Goal: Communication & Community: Answer question/provide support

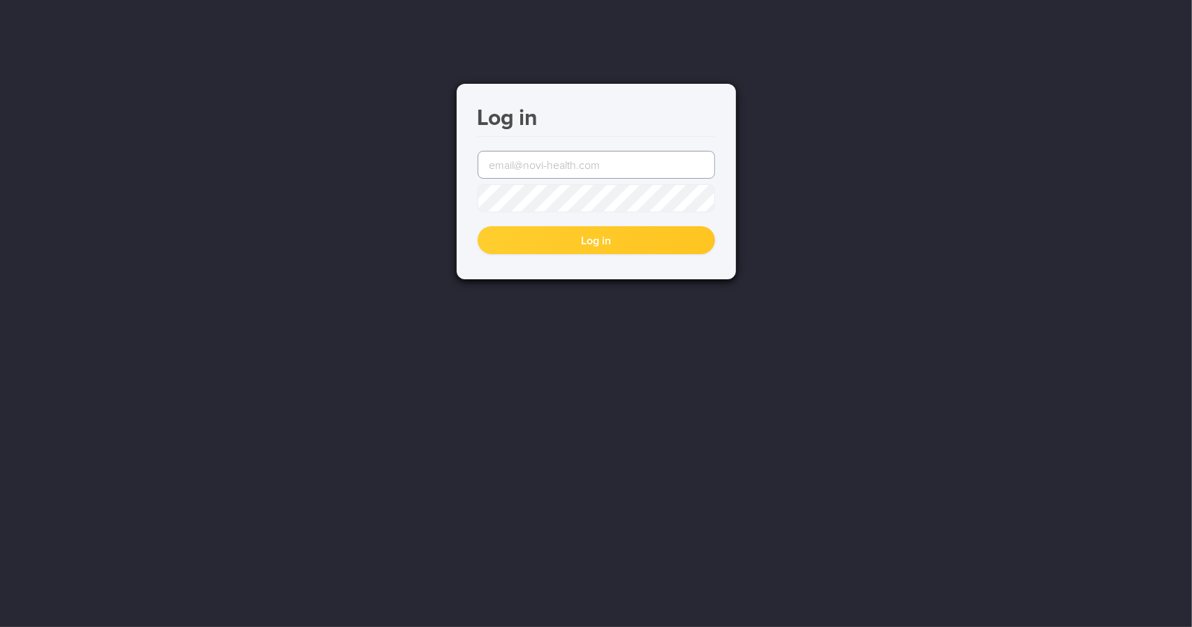
click at [555, 170] on input "email" at bounding box center [596, 165] width 237 height 28
type input "sylvester@novi-health.com"
click at [478, 226] on button "Log in" at bounding box center [596, 240] width 237 height 28
click at [612, 161] on input "email" at bounding box center [596, 165] width 237 height 28
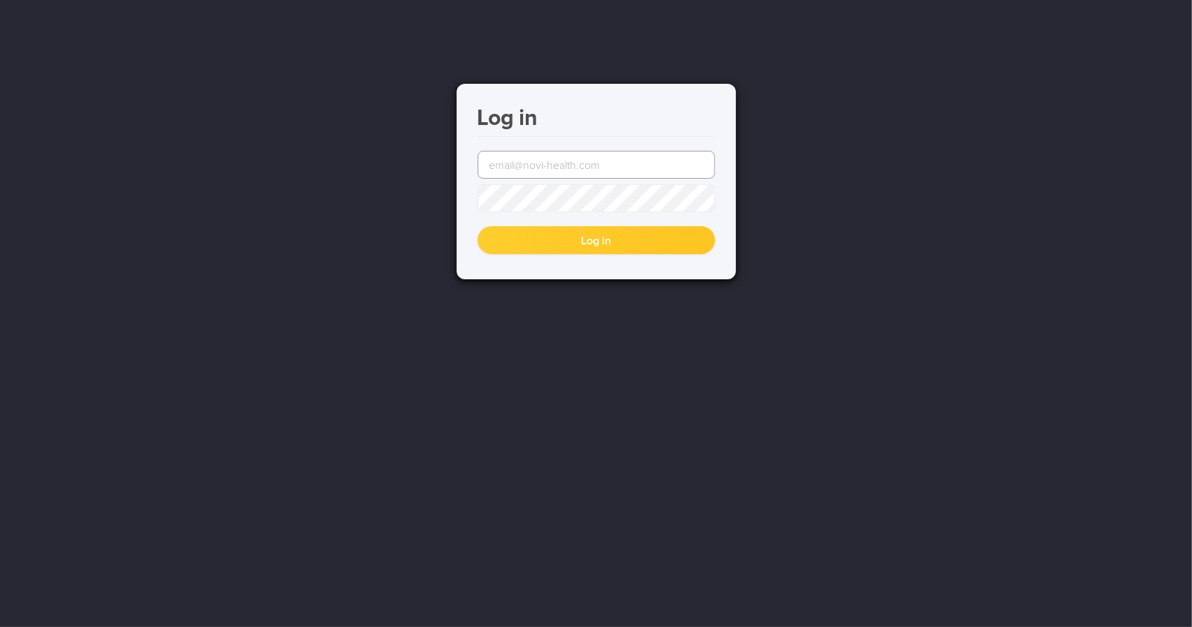
click at [619, 152] on input "email" at bounding box center [596, 165] width 237 height 28
click at [619, 160] on input "email" at bounding box center [596, 165] width 237 height 28
type input "[PERSON_NAME][EMAIL_ADDRESS][DOMAIN_NAME]"
click at [478, 226] on button "Log in" at bounding box center [596, 240] width 237 height 28
click at [606, 156] on input "email" at bounding box center [596, 165] width 237 height 28
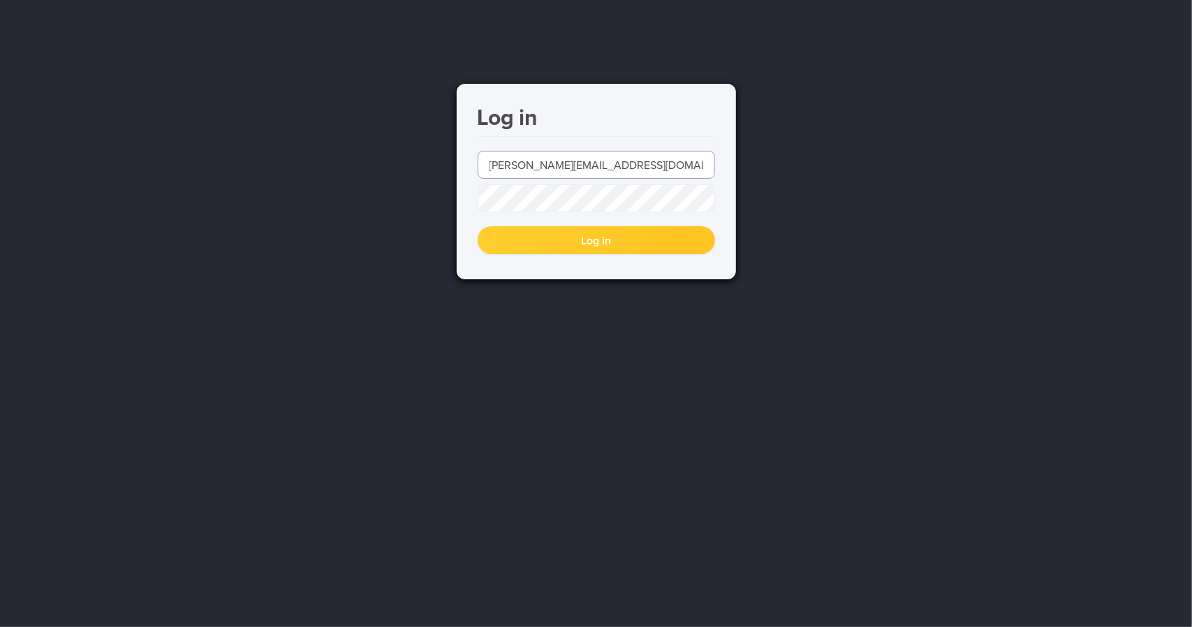
type input "[PERSON_NAME][EMAIL_ADDRESS][DOMAIN_NAME]"
click at [478, 226] on button "Log in" at bounding box center [596, 240] width 237 height 28
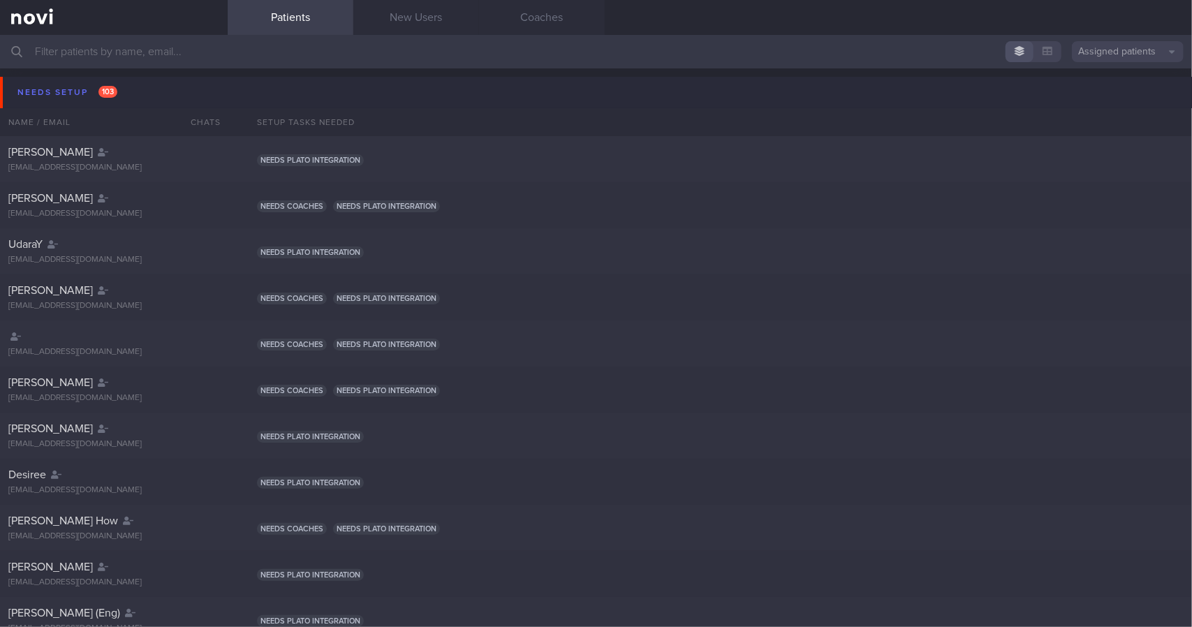
click at [122, 96] on button "Needs setup 103" at bounding box center [598, 92] width 1196 height 31
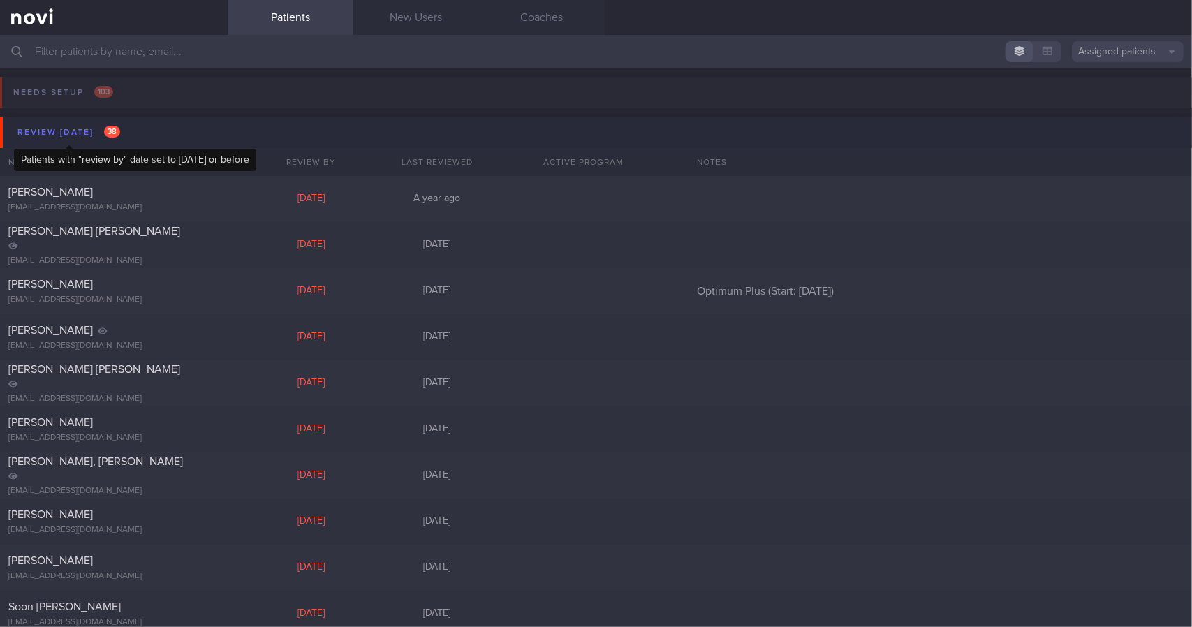
click at [123, 128] on div "Review [DATE] 38" at bounding box center [69, 132] width 110 height 19
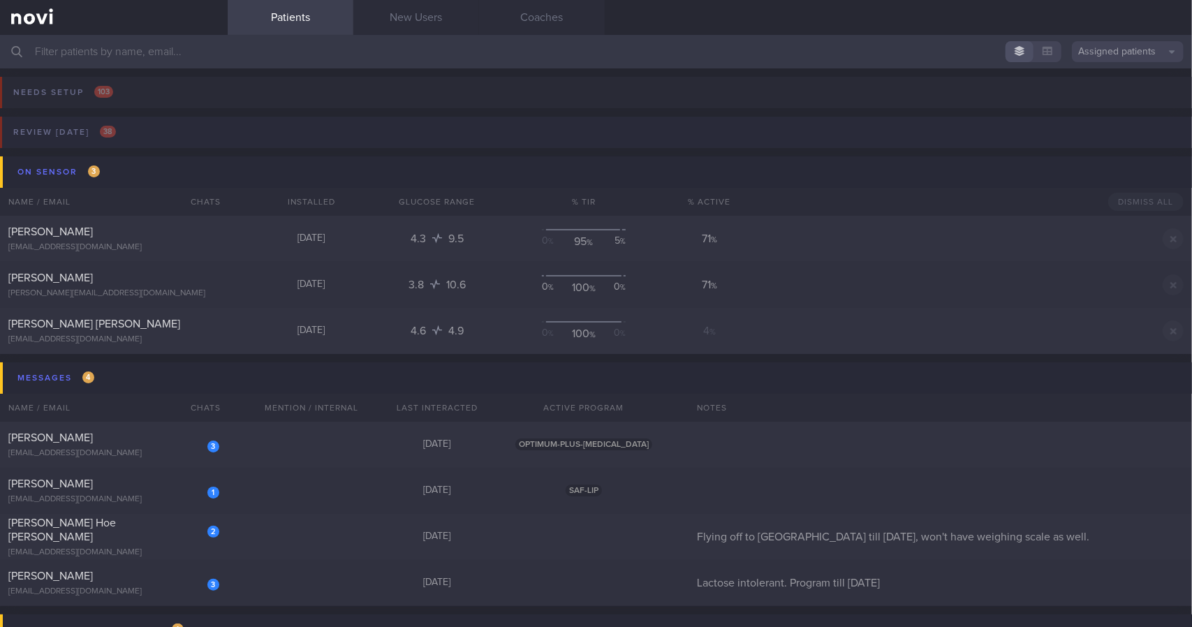
click at [126, 138] on button "Review [DATE] 38" at bounding box center [594, 137] width 1196 height 40
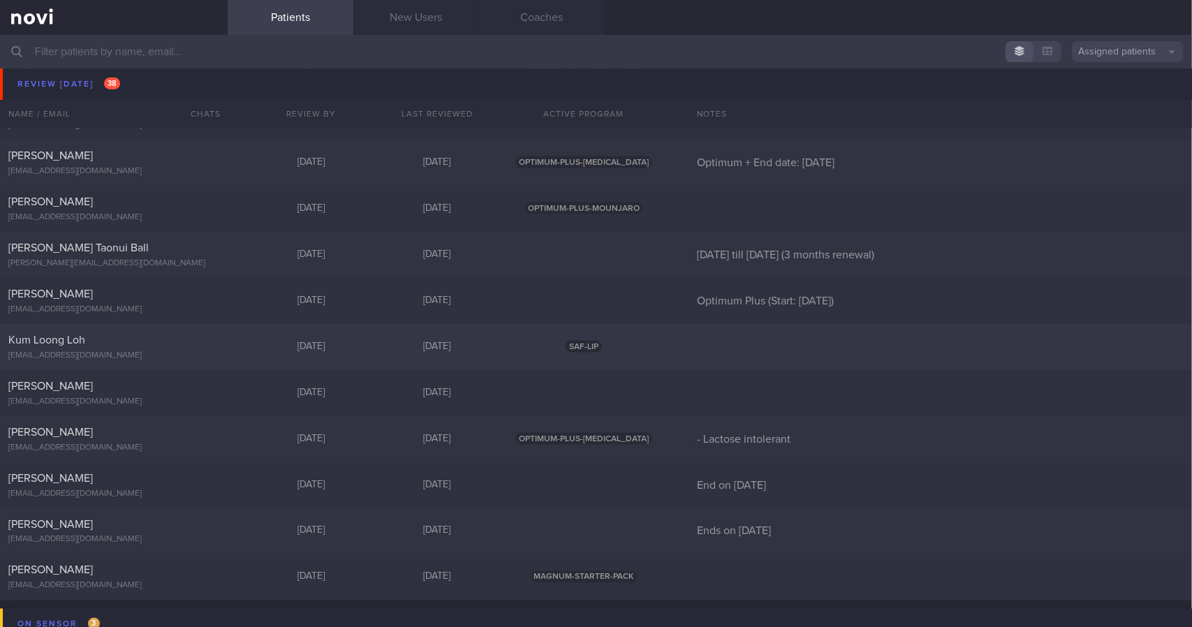
scroll to position [1397, 0]
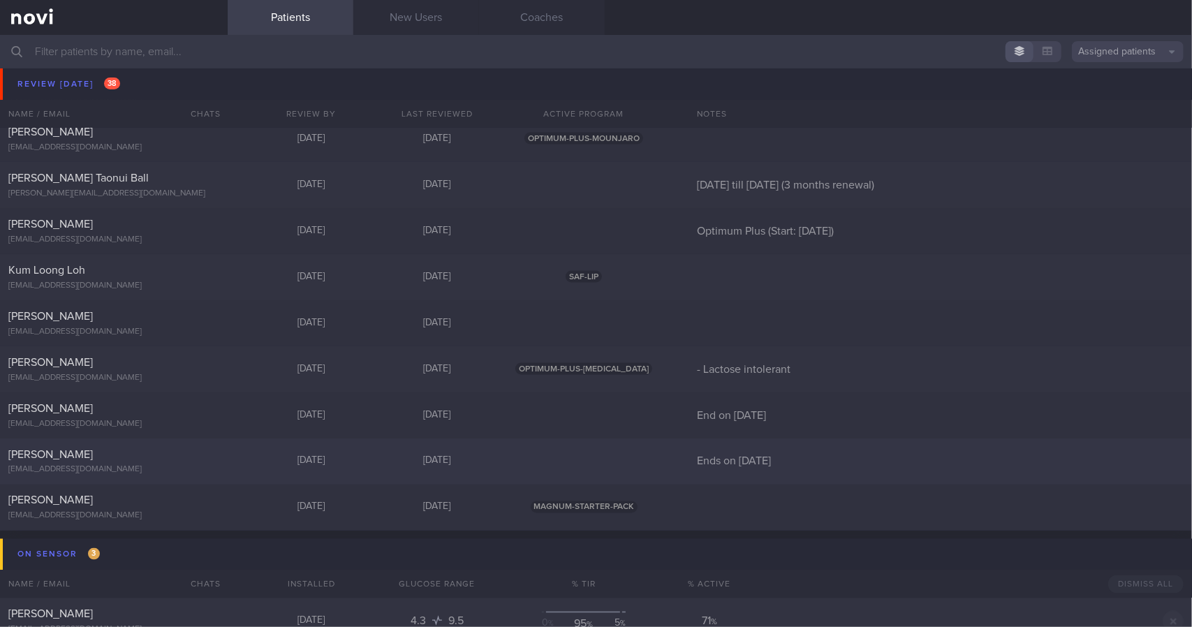
drag, startPoint x: 212, startPoint y: 469, endPoint x: 214, endPoint y: 450, distance: 18.9
click at [212, 468] on div "[EMAIL_ADDRESS][DOMAIN_NAME]" at bounding box center [113, 470] width 211 height 10
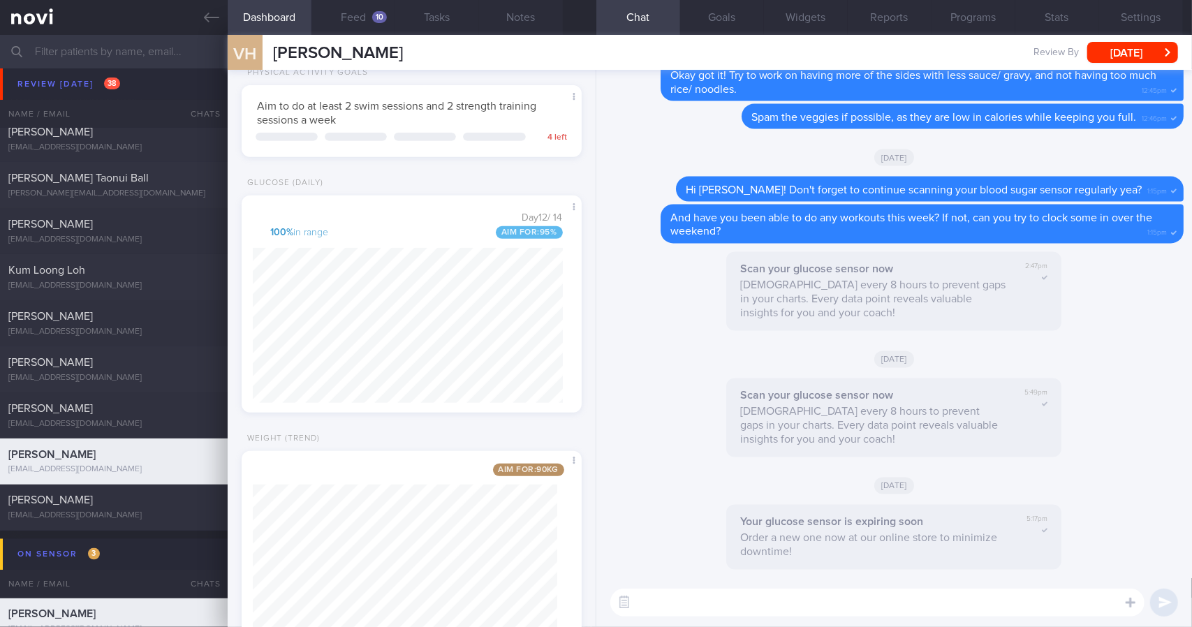
scroll to position [210, 0]
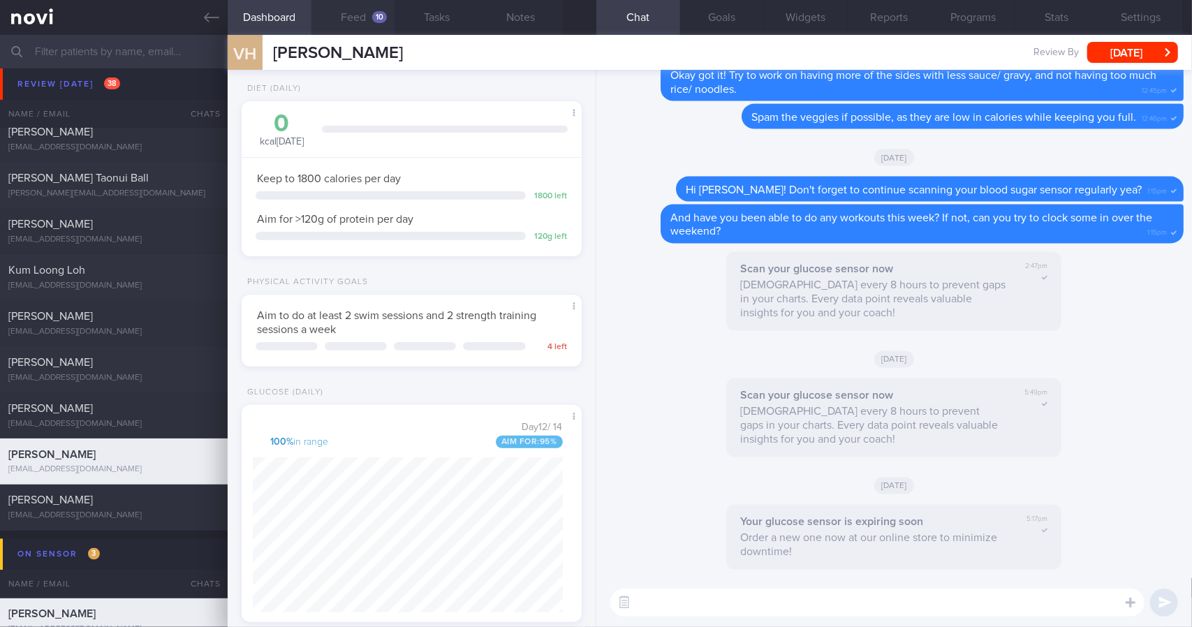
click at [360, 29] on button "Feed 10" at bounding box center [353, 17] width 84 height 35
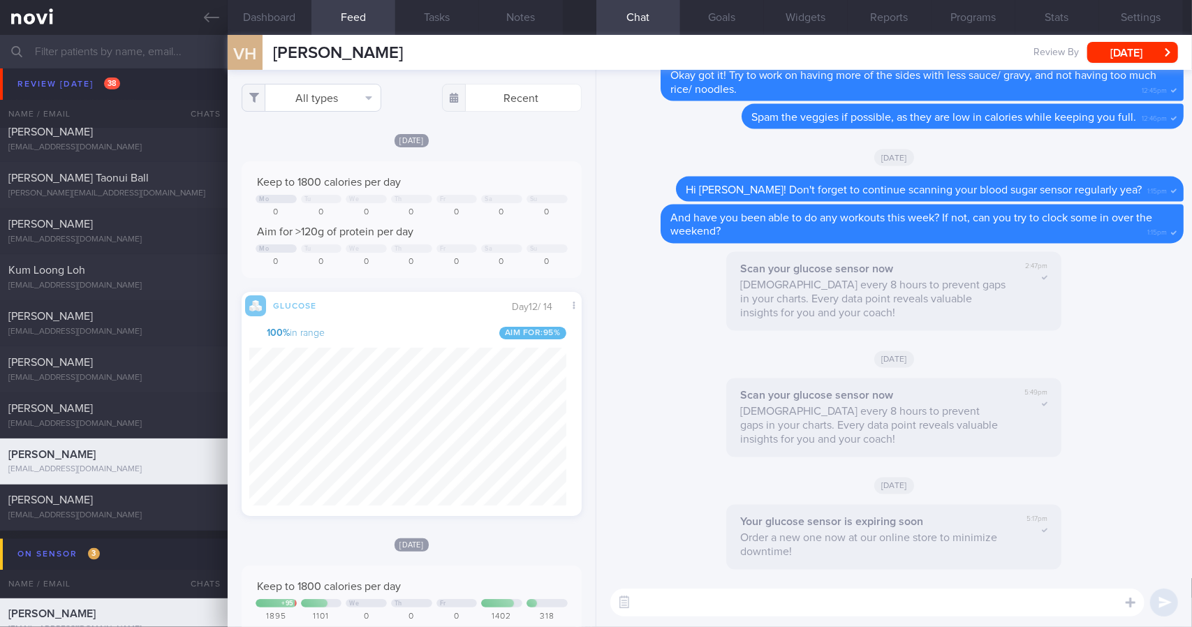
scroll to position [205, 317]
click at [341, 87] on button "All types" at bounding box center [312, 98] width 140 height 28
drag, startPoint x: 333, startPoint y: 138, endPoint x: 335, endPoint y: 163, distance: 24.5
click at [332, 139] on button "Activity" at bounding box center [311, 145] width 138 height 21
checkbox input "false"
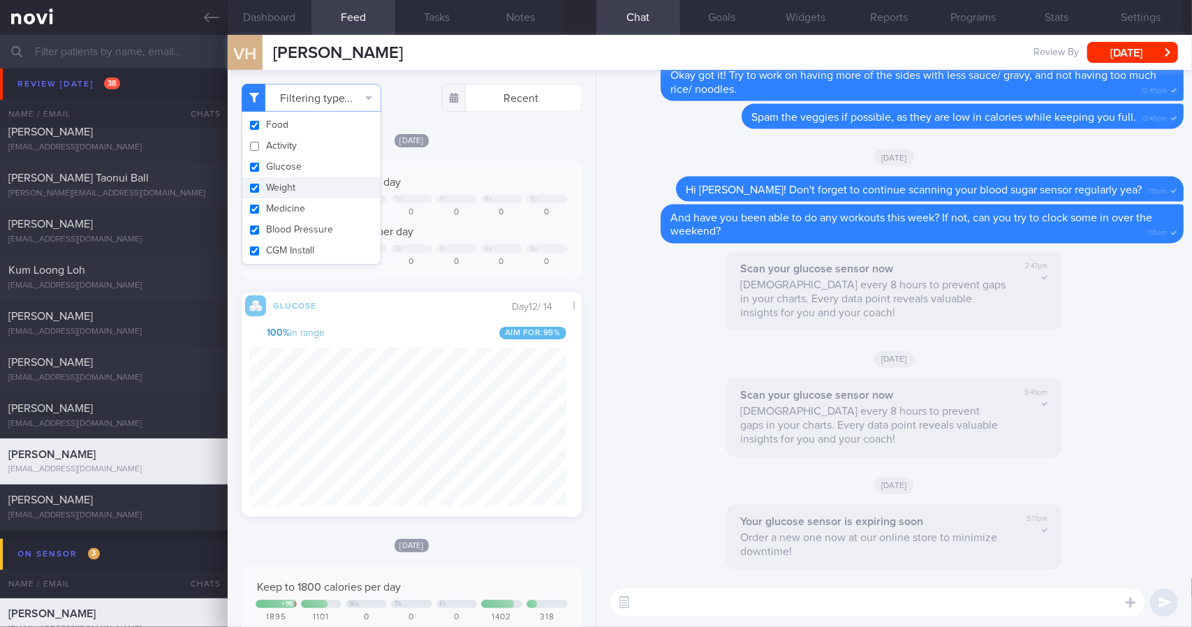
click at [331, 189] on button "Weight" at bounding box center [311, 187] width 138 height 21
checkbox input "false"
click at [480, 166] on div "Keep to 1800 calories per day Mo Tu We Th Fr Sa Su 0 0 0 0 0 0 0 Aim for >120g …" at bounding box center [412, 219] width 340 height 117
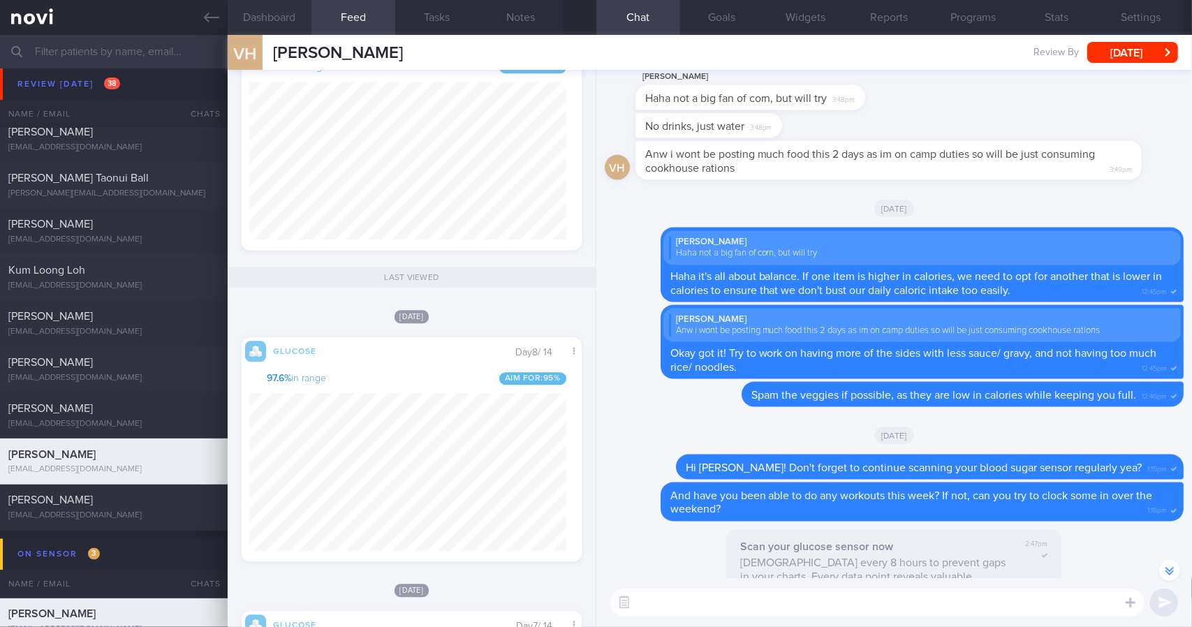
click at [295, 15] on button "Dashboard" at bounding box center [270, 17] width 84 height 35
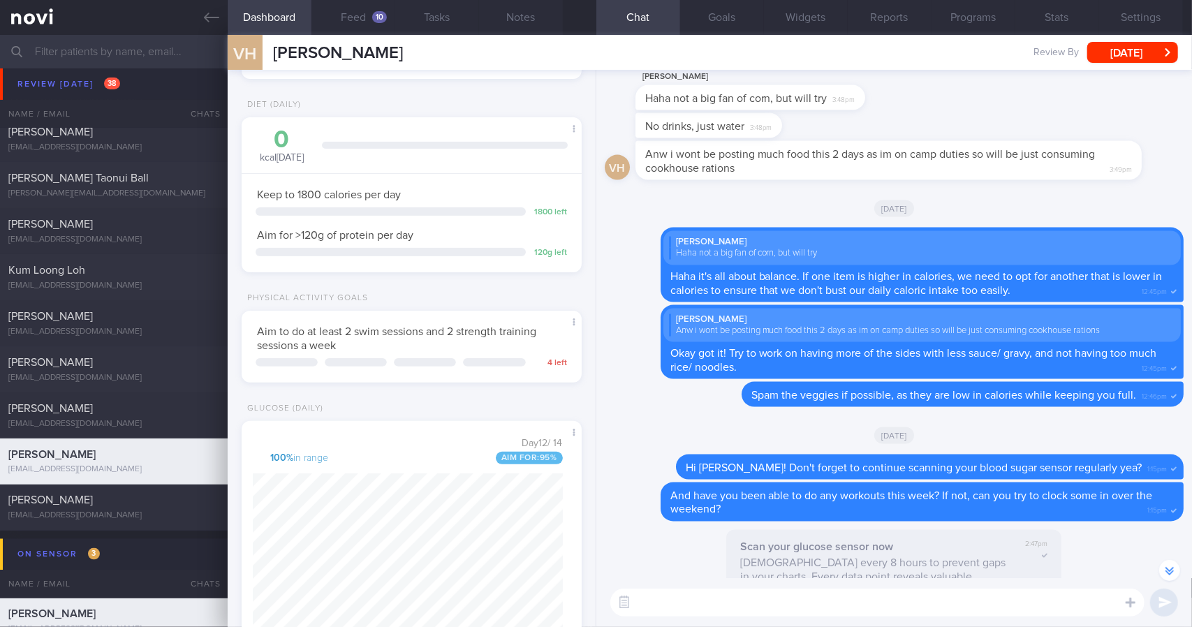
scroll to position [473, 0]
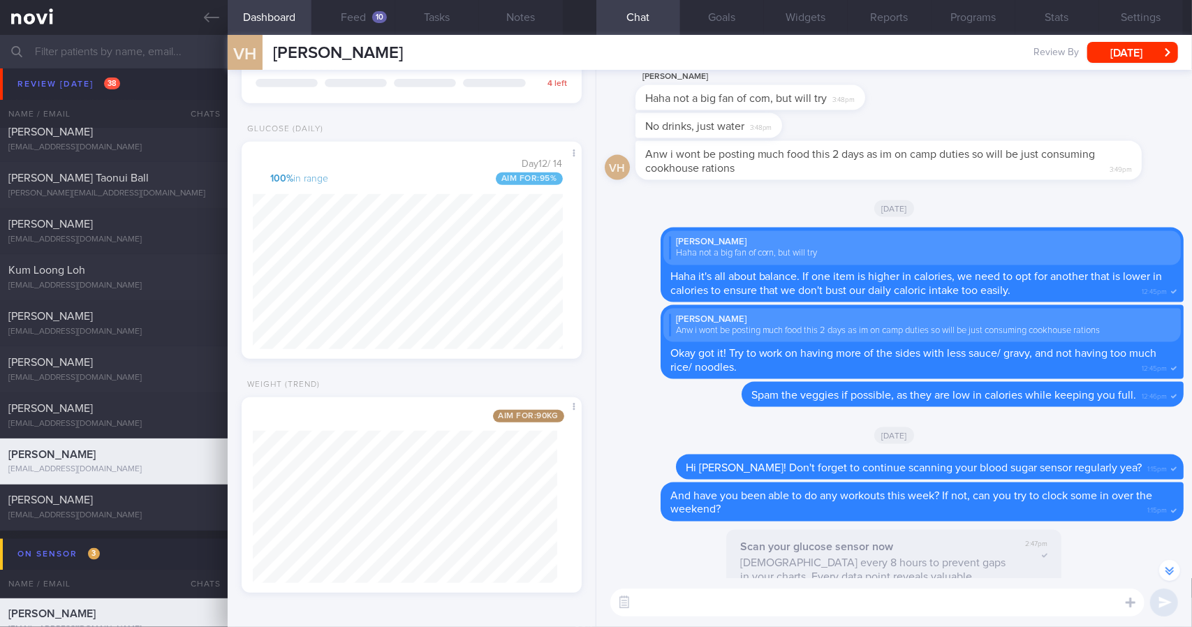
click at [689, 593] on textarea at bounding box center [877, 603] width 534 height 28
type textarea "N"
type textarea "Hi [PERSON_NAME]! How's your weight looking like this week?"
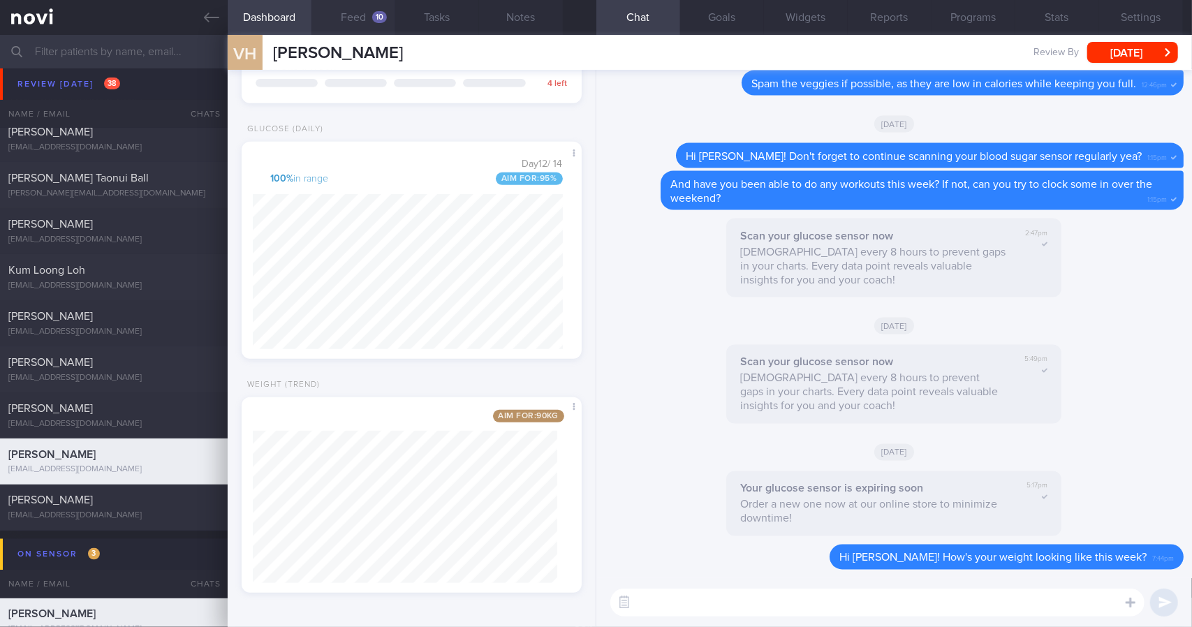
click at [350, 26] on button "Feed 10" at bounding box center [353, 17] width 84 height 35
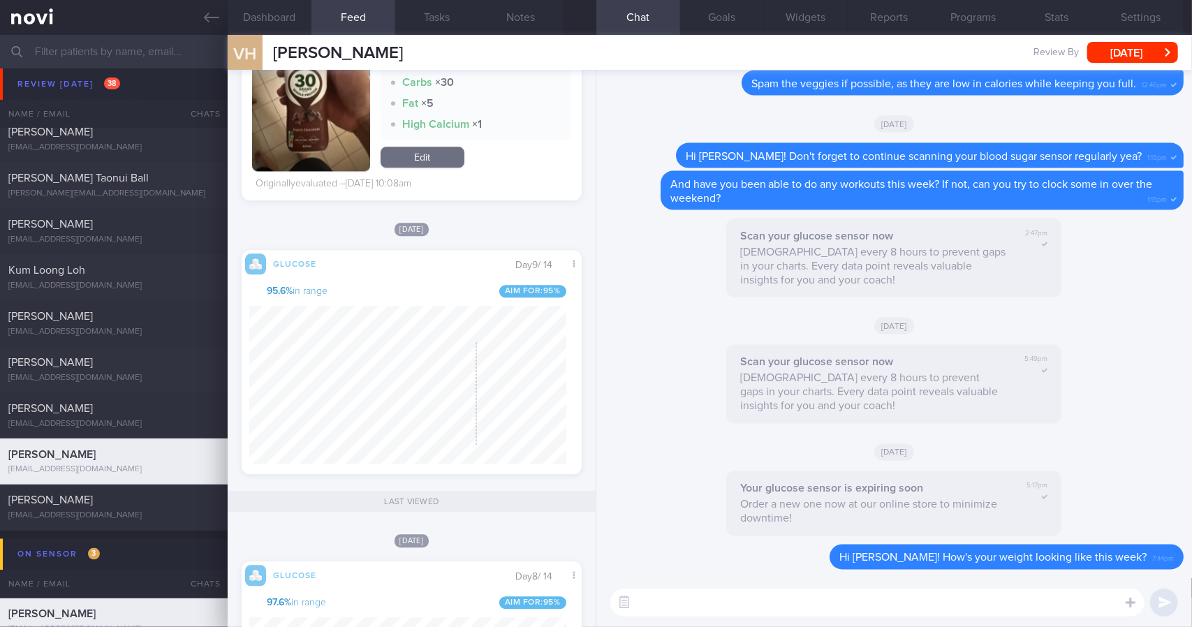
scroll to position [2153, 0]
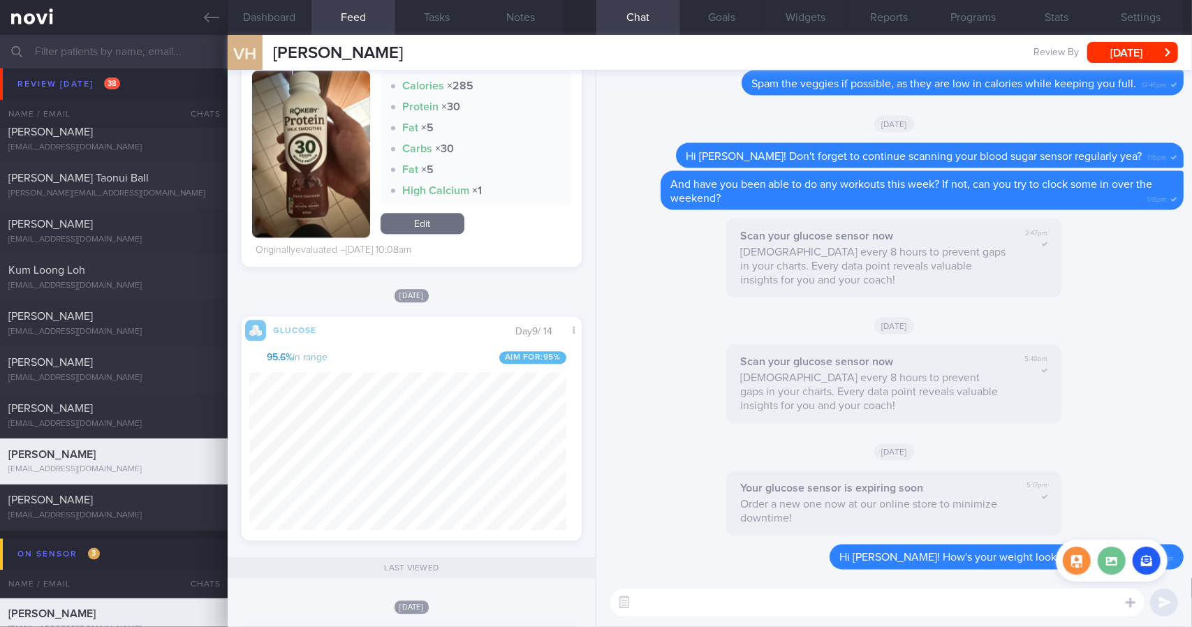
click at [1113, 563] on label at bounding box center [1112, 561] width 28 height 28
click at [0, 0] on input "file" at bounding box center [0, 0] width 0 height 0
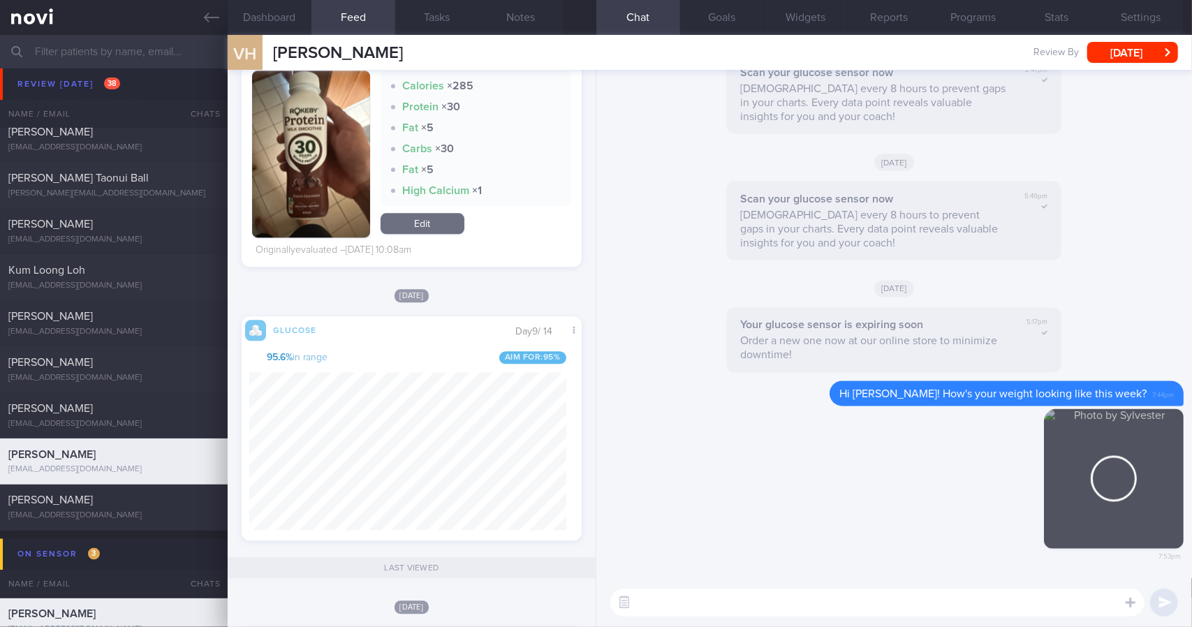
click at [791, 612] on textarea at bounding box center [877, 603] width 534 height 28
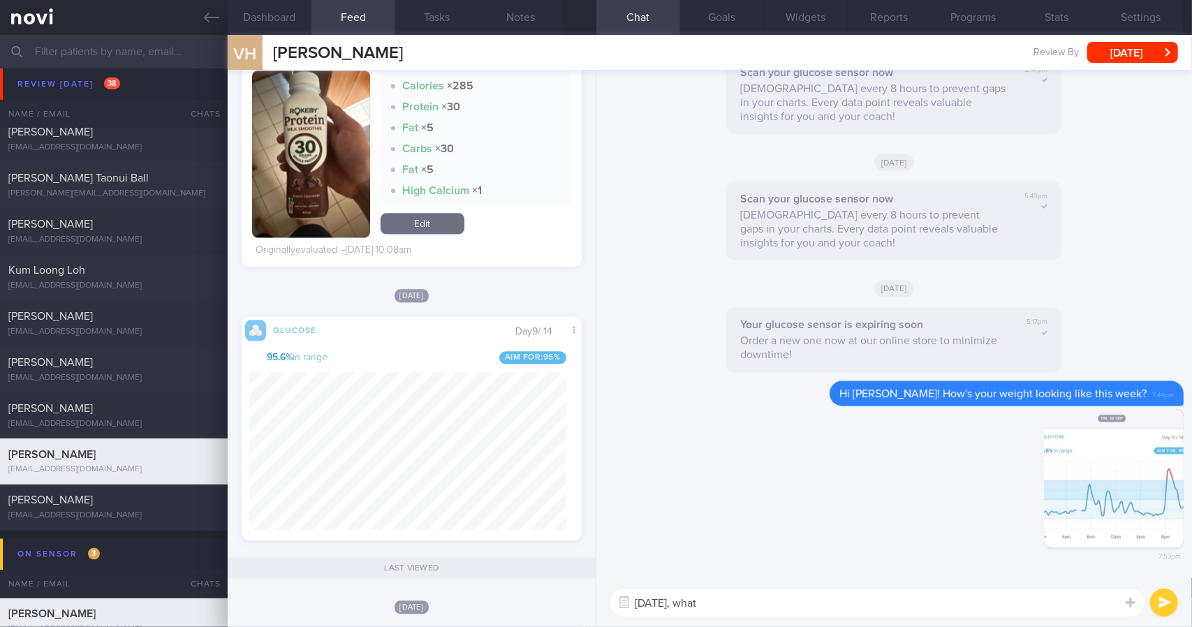
click at [846, 603] on textarea "[DATE], what" at bounding box center [877, 603] width 534 height 28
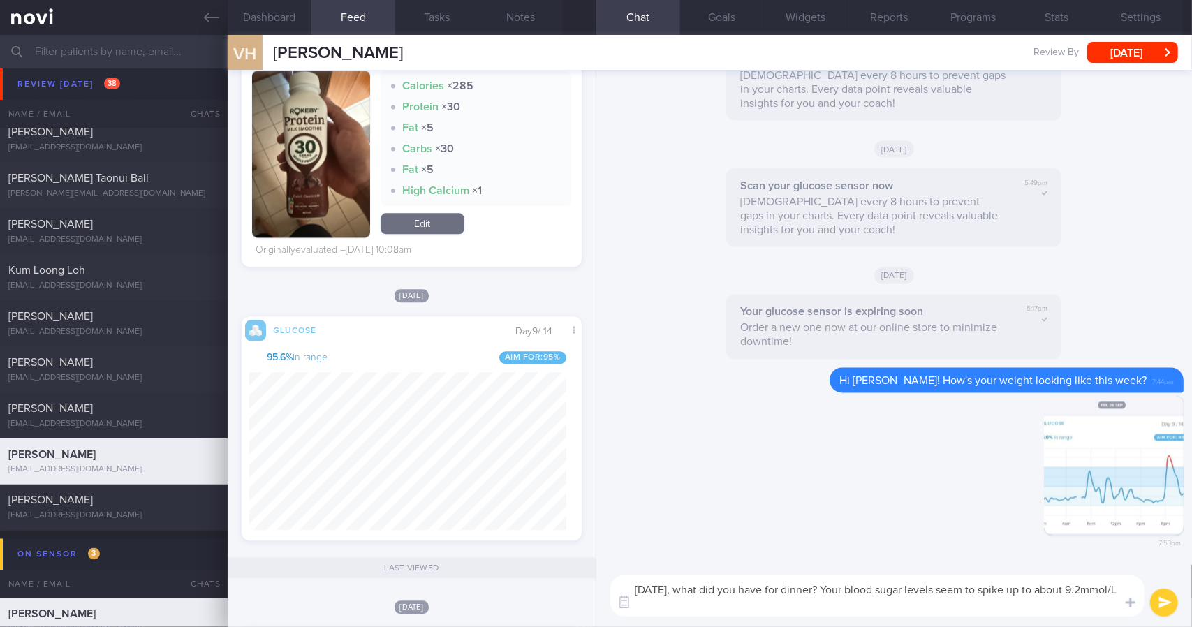
type textarea "[DATE], what did you have for dinner? Your blood sugar levels seem to spike up …"
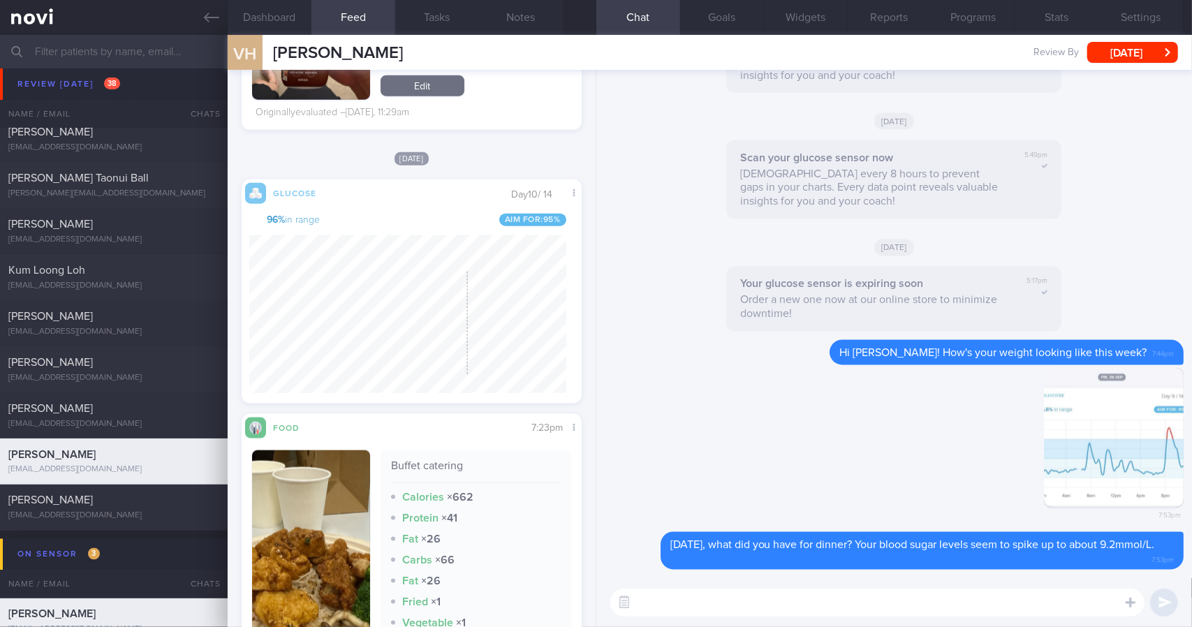
scroll to position [205, 317]
click at [1112, 568] on label at bounding box center [1112, 561] width 28 height 28
click at [0, 0] on input "file" at bounding box center [0, 0] width 0 height 0
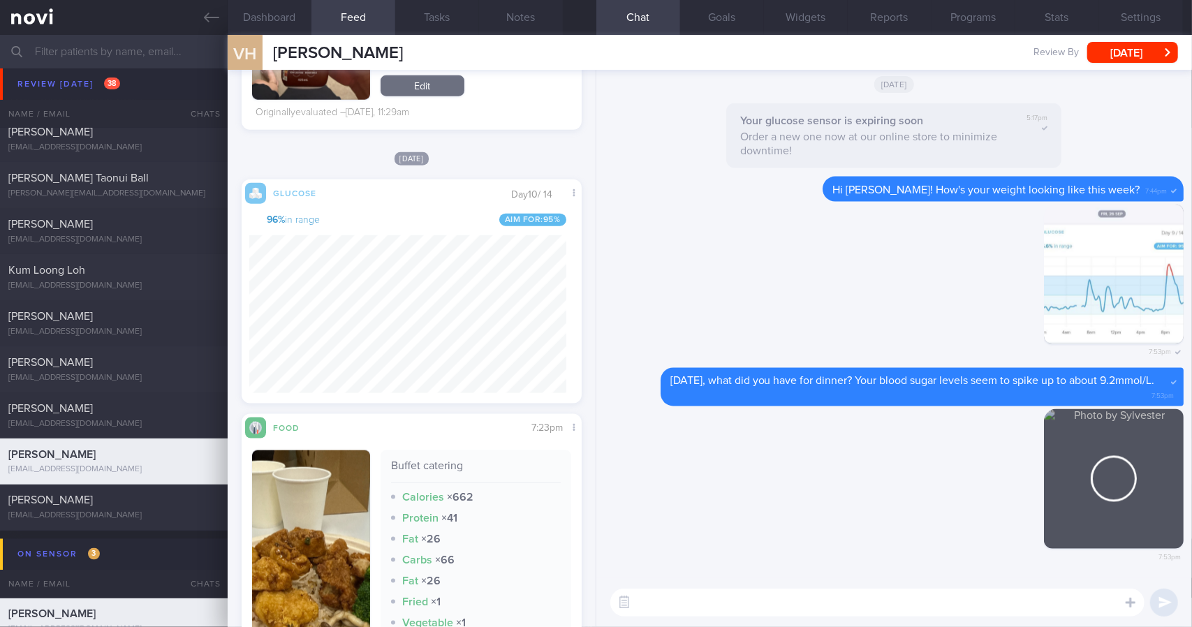
click at [821, 615] on textarea at bounding box center [877, 603] width 534 height 28
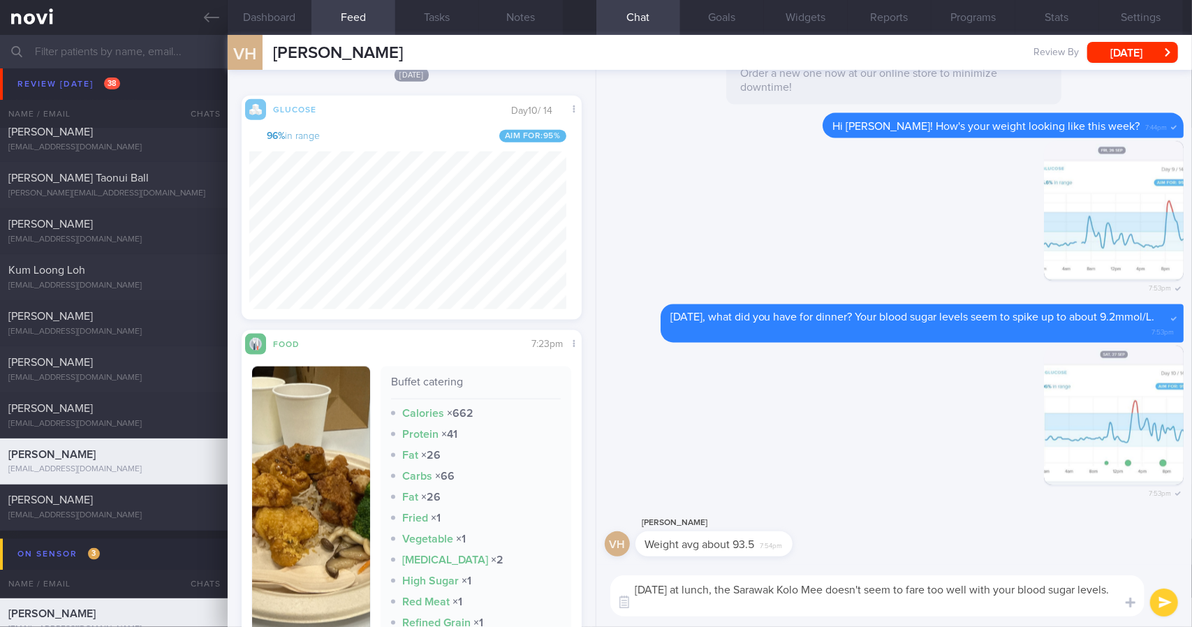
scroll to position [1106, 0]
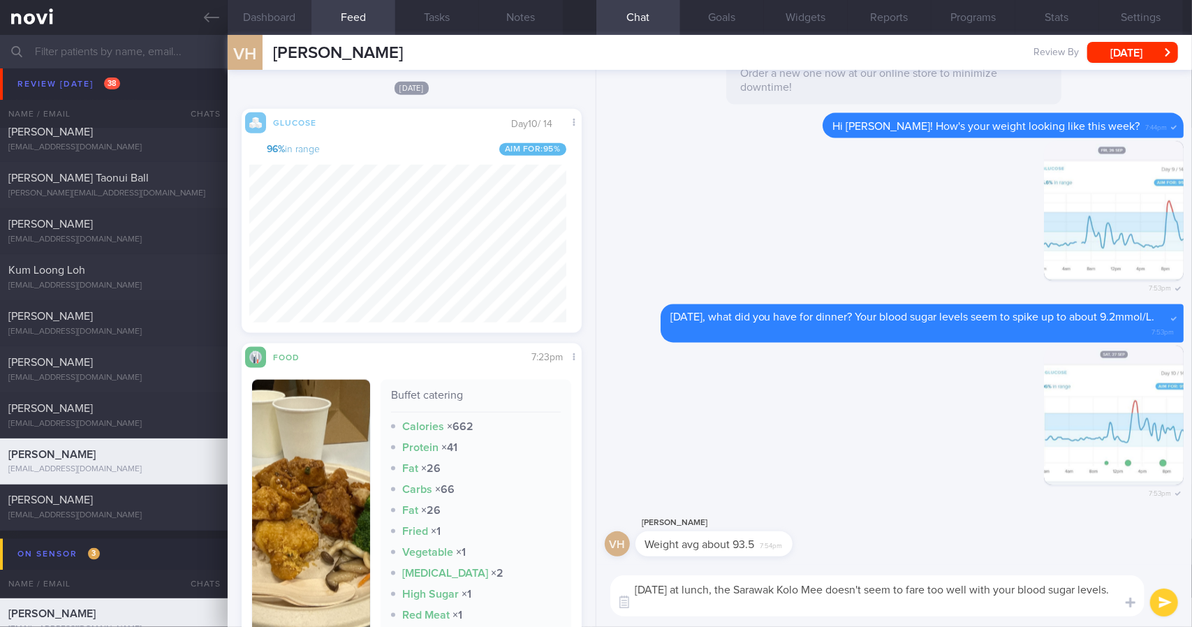
click at [292, 19] on button "Dashboard" at bounding box center [270, 17] width 84 height 35
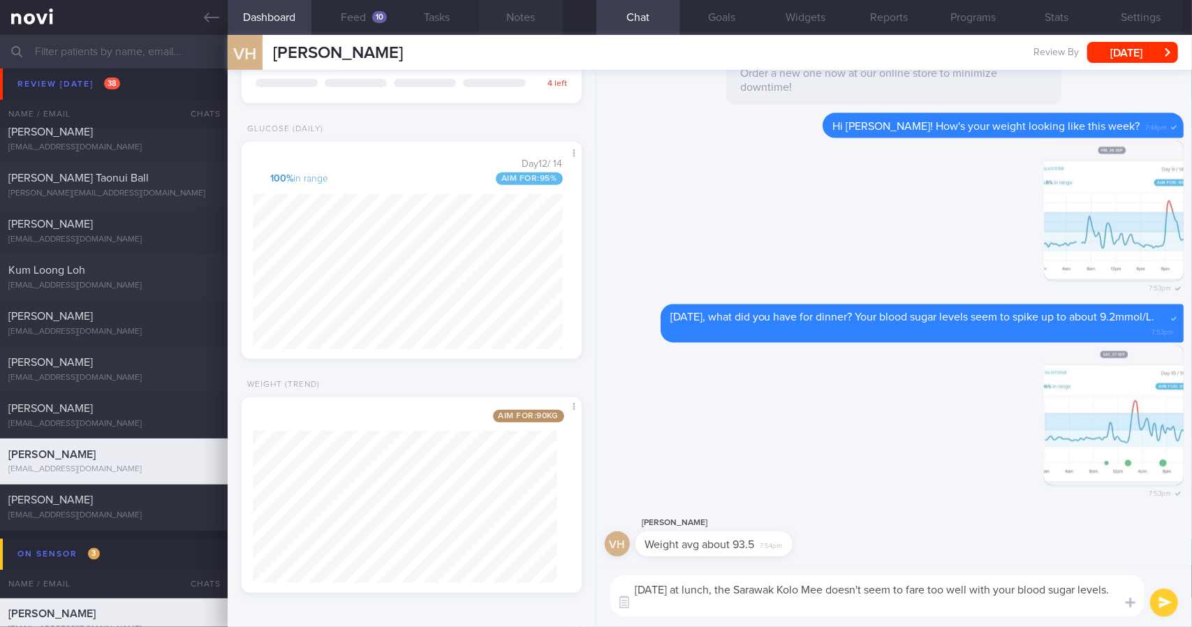
click at [514, 33] on button "Notes" at bounding box center [521, 17] width 84 height 35
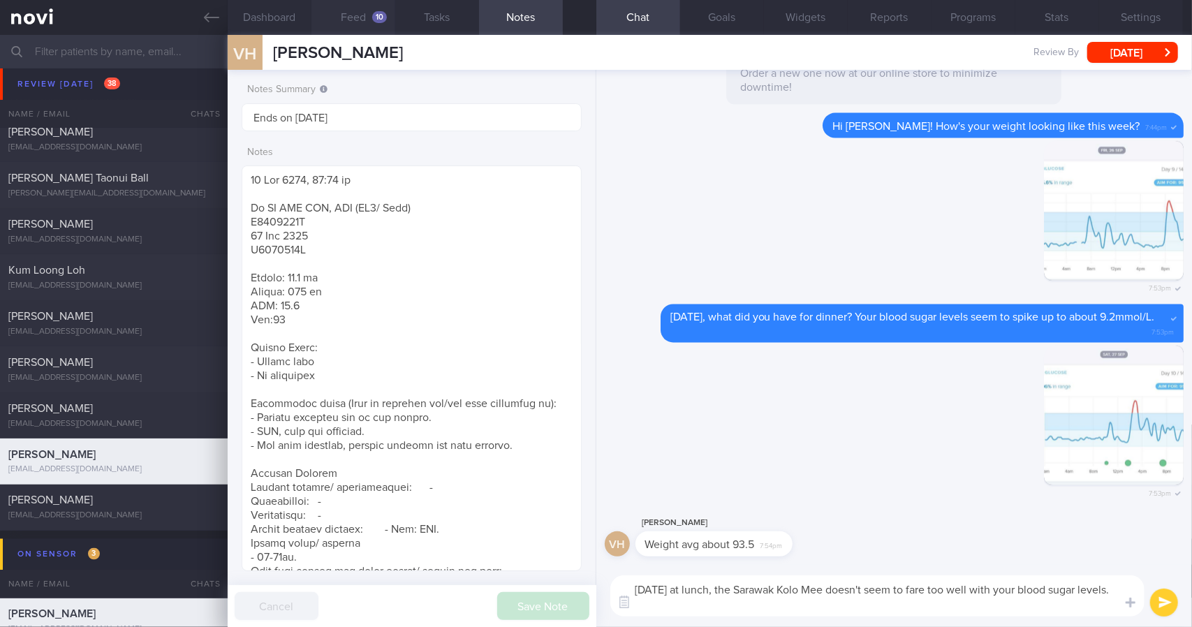
click at [345, 30] on button "Feed 10" at bounding box center [353, 17] width 84 height 35
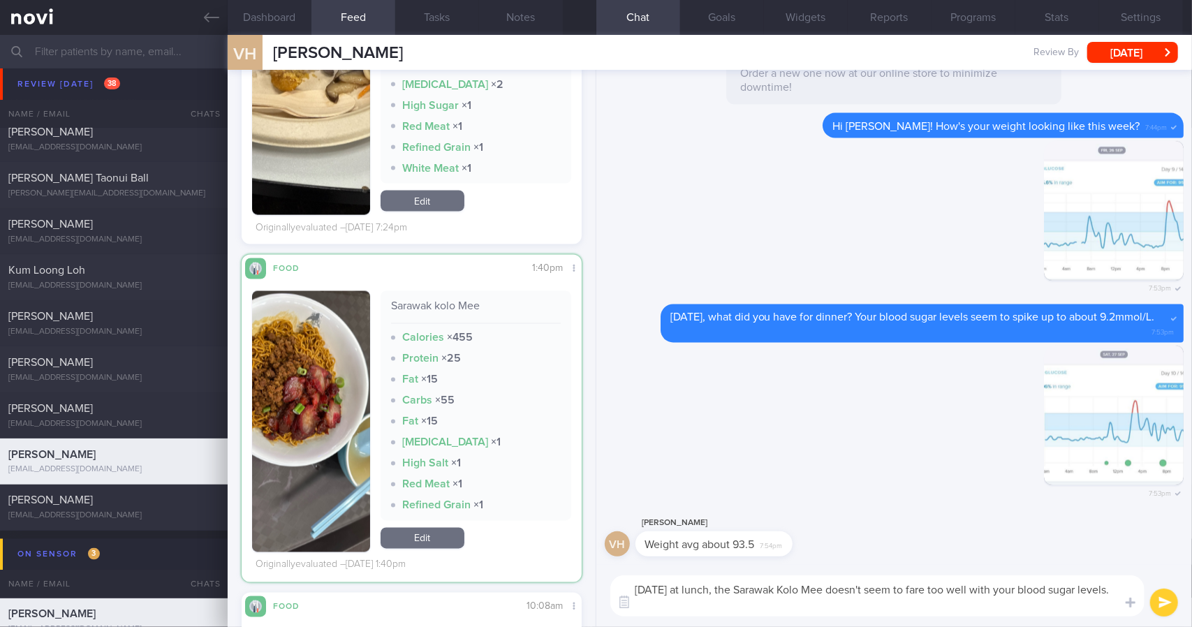
scroll to position [205, 317]
click at [330, 411] on button "button" at bounding box center [311, 421] width 118 height 261
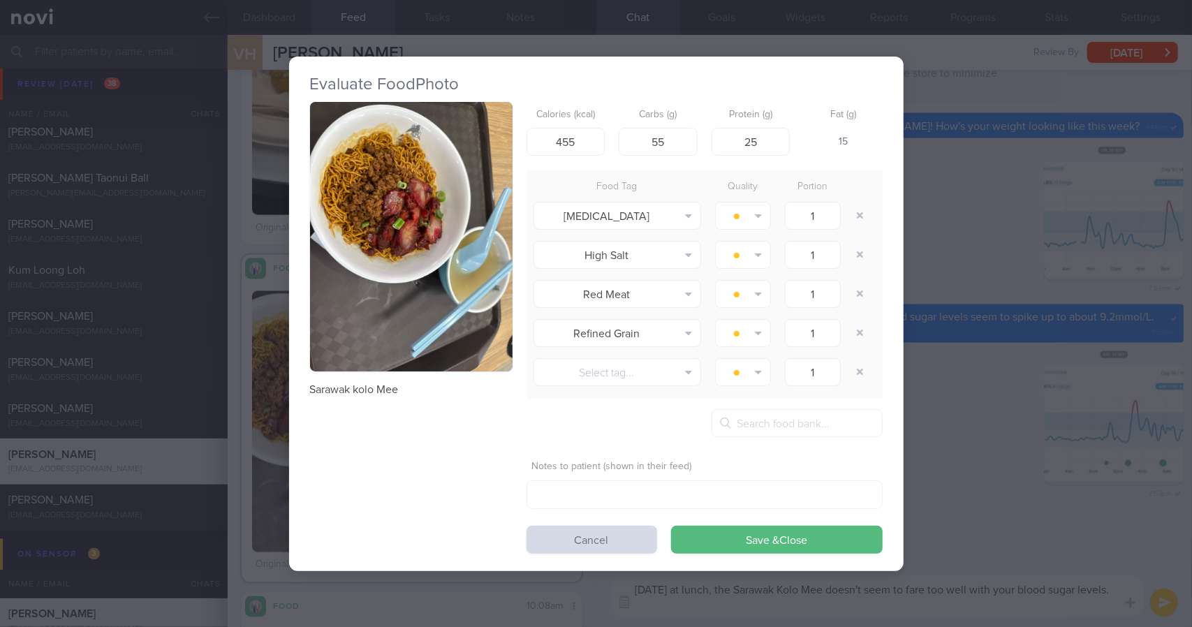
click at [441, 243] on button "button" at bounding box center [411, 237] width 203 height 270
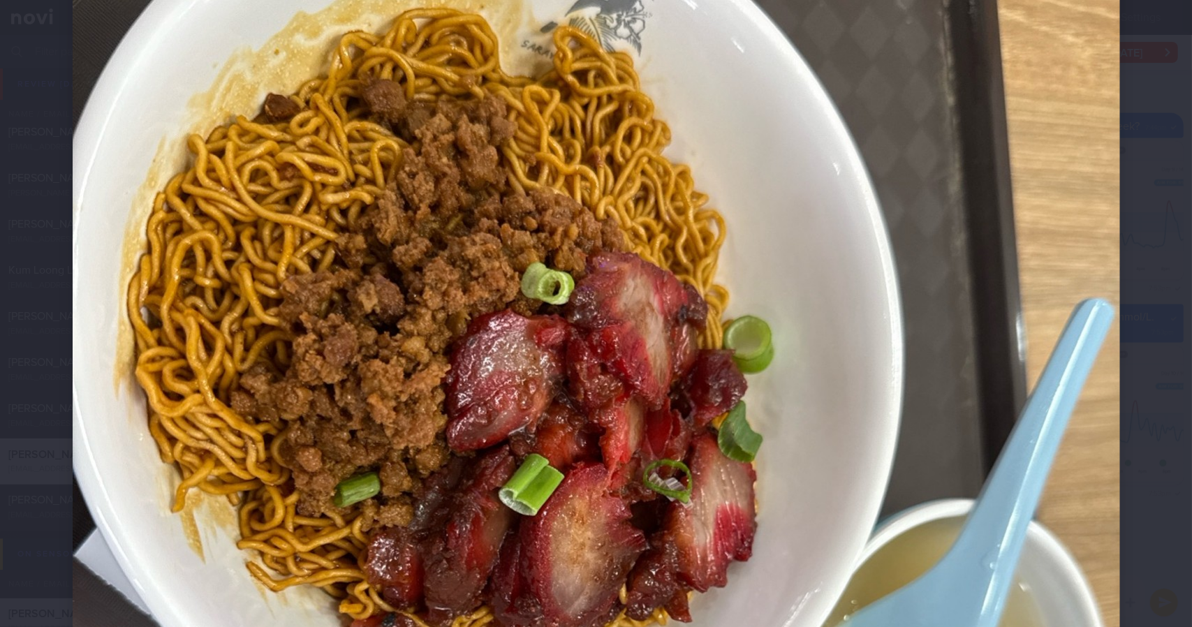
scroll to position [279, 0]
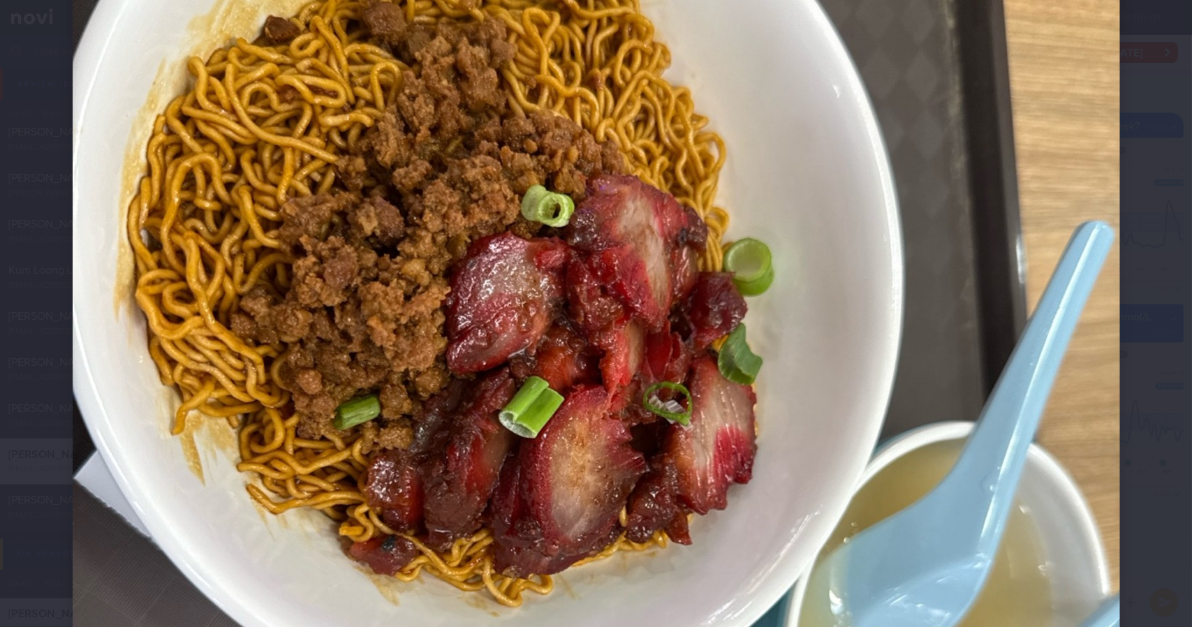
click at [1097, 392] on img at bounding box center [597, 475] width 1048 height 1397
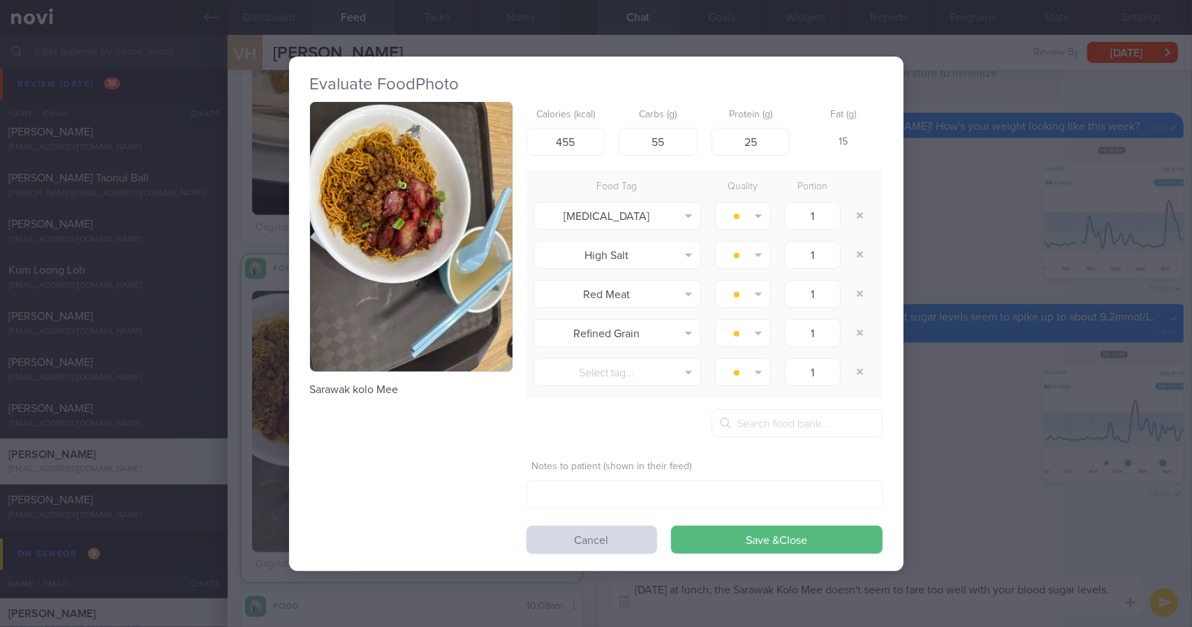
click at [1056, 392] on div "Evaluate Food Photo Sarawak kolo Mee Calories (kcal) 455 Carbs (g) 55 Protein (…" at bounding box center [596, 313] width 1192 height 627
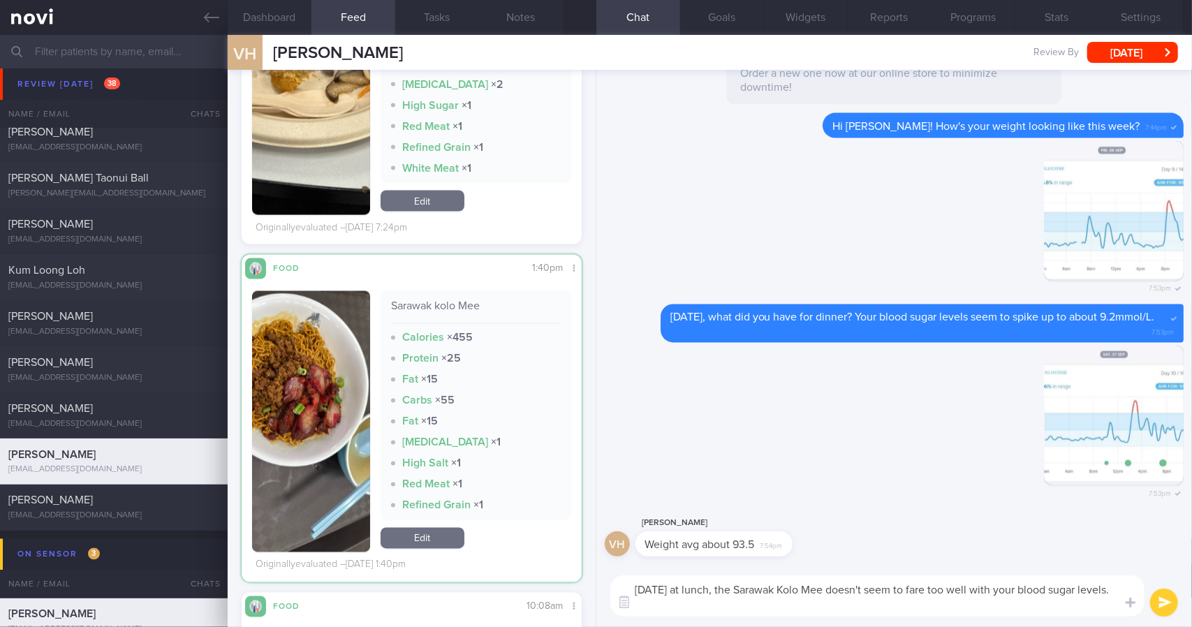
click at [888, 620] on div "[DATE] at lunch, the Sarawak Kolo Mee doesn't seem to fare too well with your b…" at bounding box center [894, 596] width 596 height 62
click at [890, 610] on textarea "[DATE] at lunch, the Sarawak Kolo Mee doesn't seem to fare too well with your b…" at bounding box center [877, 595] width 534 height 41
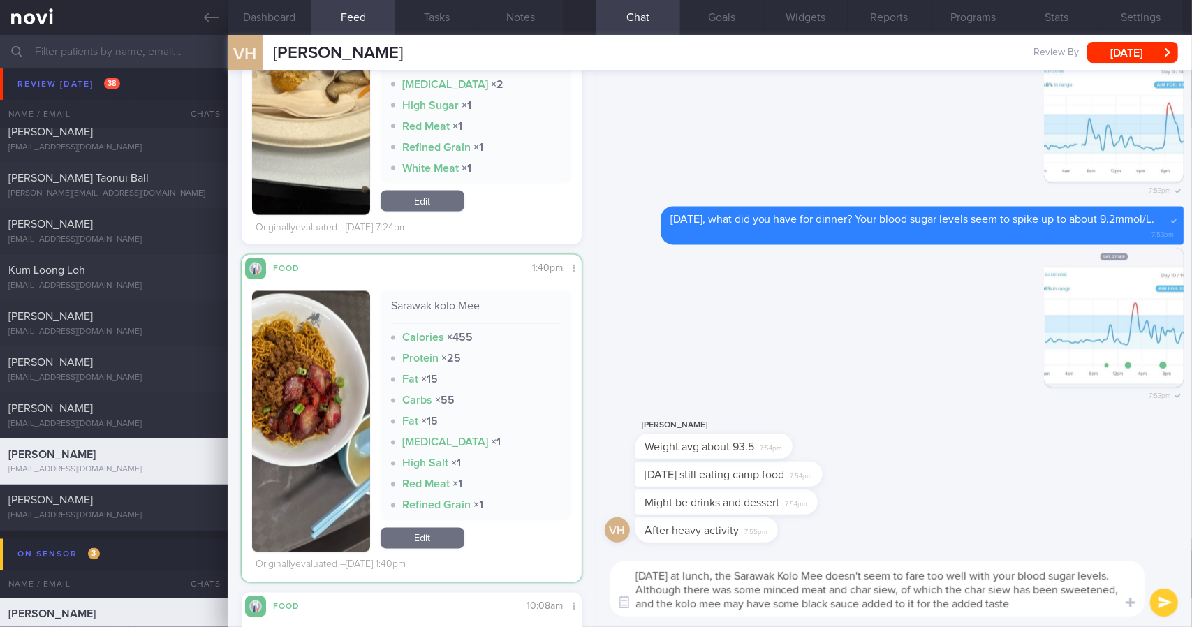
type textarea "[DATE] at lunch, the Sarawak Kolo Mee doesn't seem to fare too well with your b…"
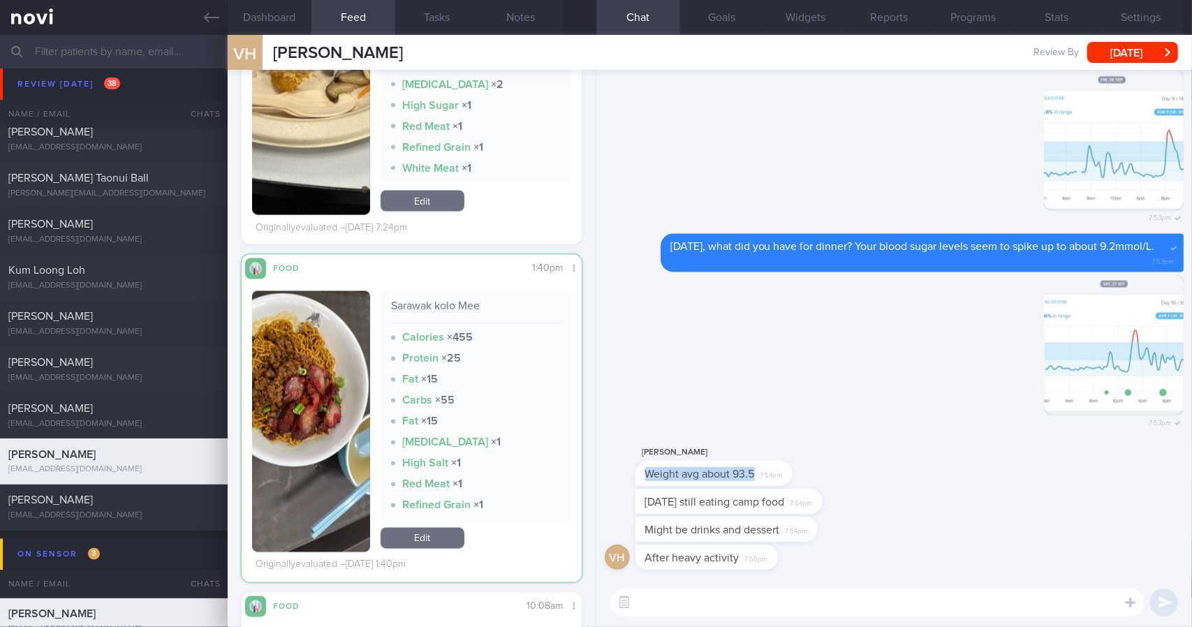
drag, startPoint x: 794, startPoint y: 468, endPoint x: 1191, endPoint y: 458, distance: 397.5
click at [1191, 464] on div "vh After heavy activity 7:55pm Might be drinks and dessert 7:54pm [DATE] still …" at bounding box center [894, 324] width 596 height 508
click at [830, 512] on div "[DATE] still eating camp food 7:54pm" at bounding box center [750, 501] width 229 height 25
drag, startPoint x: 788, startPoint y: 471, endPoint x: 1066, endPoint y: 480, distance: 277.4
click at [1066, 480] on div "[PERSON_NAME] Weight avg about 93.5 7:54pm" at bounding box center [894, 466] width 579 height 45
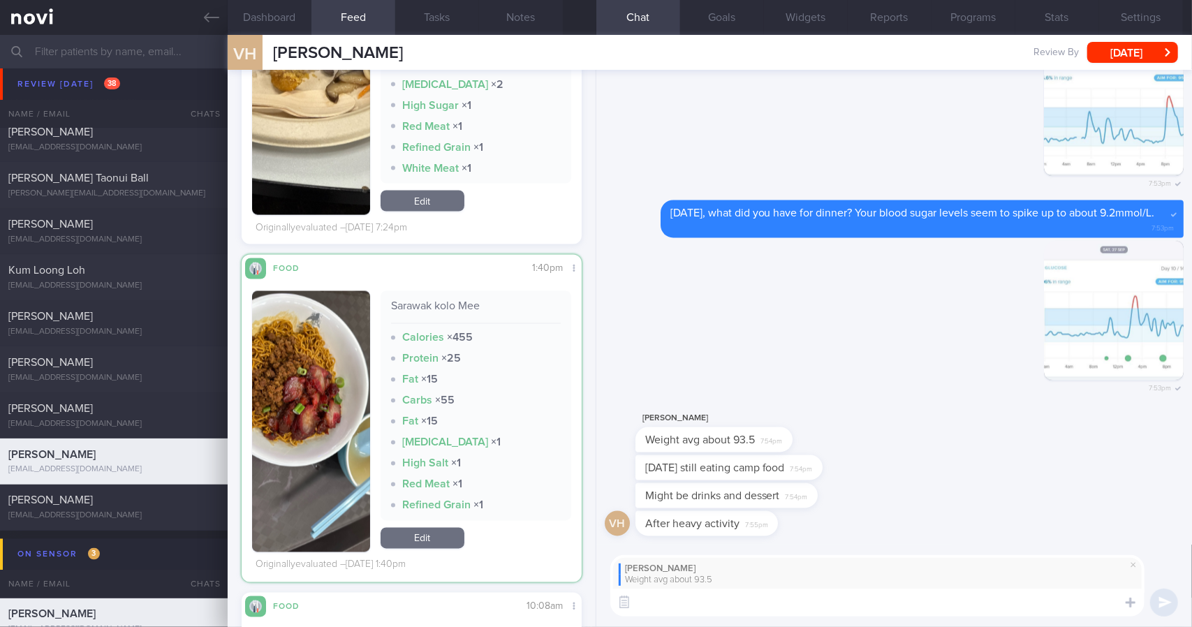
click at [881, 604] on textarea at bounding box center [877, 603] width 534 height 28
click at [881, 607] on textarea at bounding box center [877, 603] width 534 height 28
click at [883, 607] on textarea at bounding box center [877, 603] width 534 height 28
click at [829, 601] on textarea "Alright it's still dropping slightly" at bounding box center [877, 603] width 534 height 28
type textarea "Alright it's still dropping slightly, so that's a good sign."
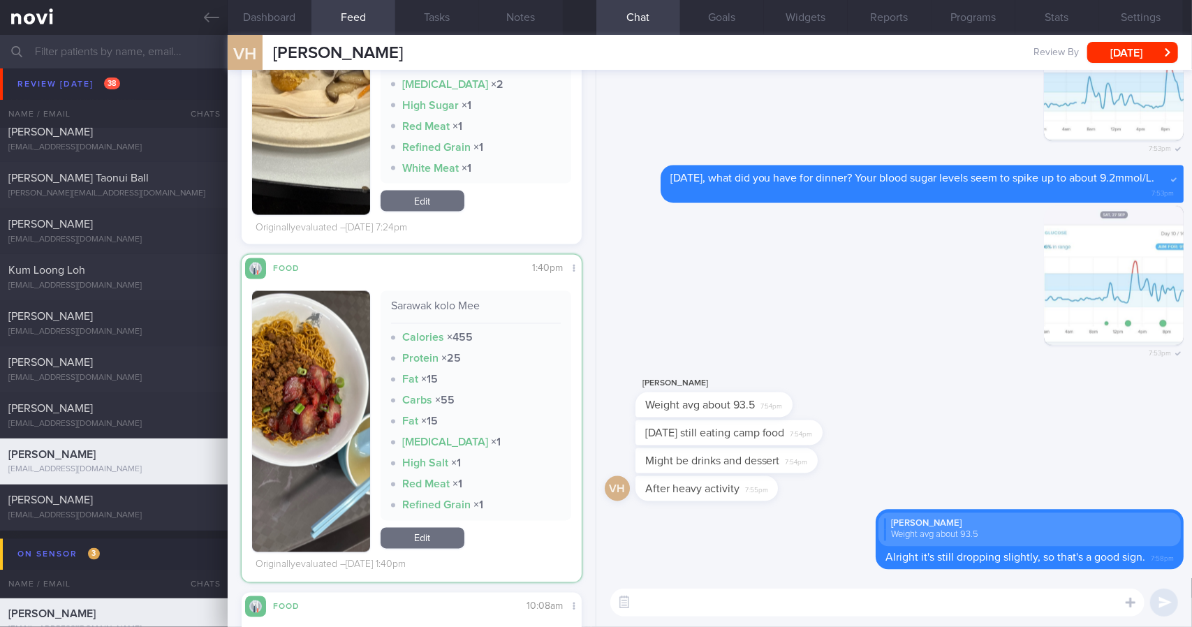
click at [865, 606] on textarea at bounding box center [877, 603] width 534 height 28
click at [795, 603] on textarea at bounding box center [877, 603] width 534 height 28
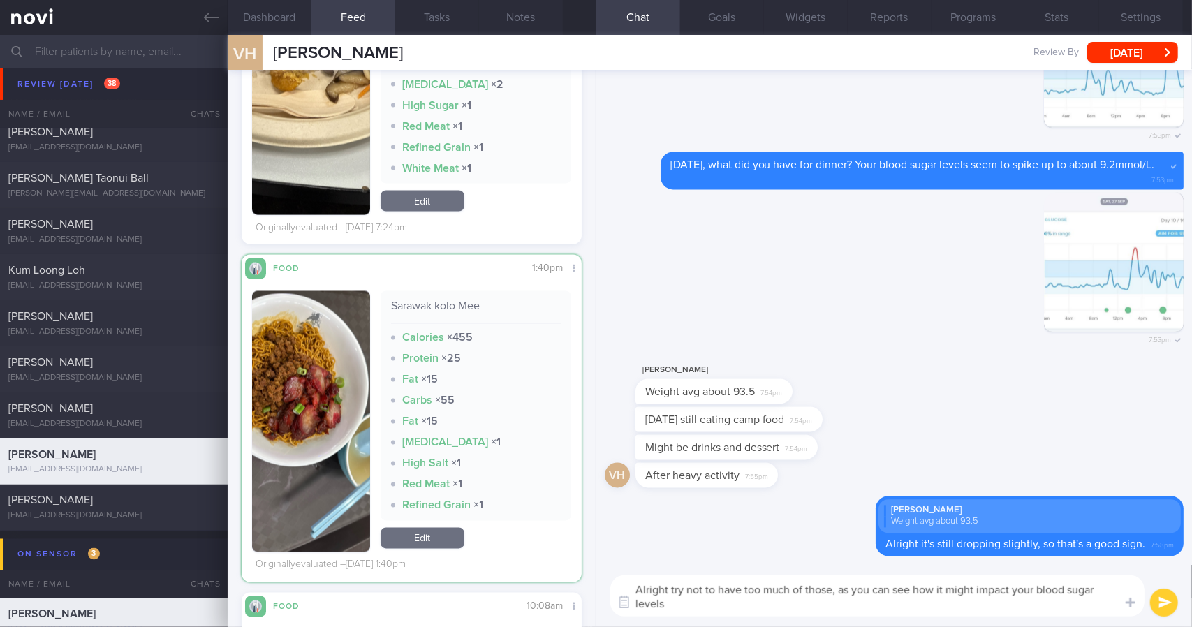
type textarea "Alright try not to have too much of those, as you can see how it might impact y…"
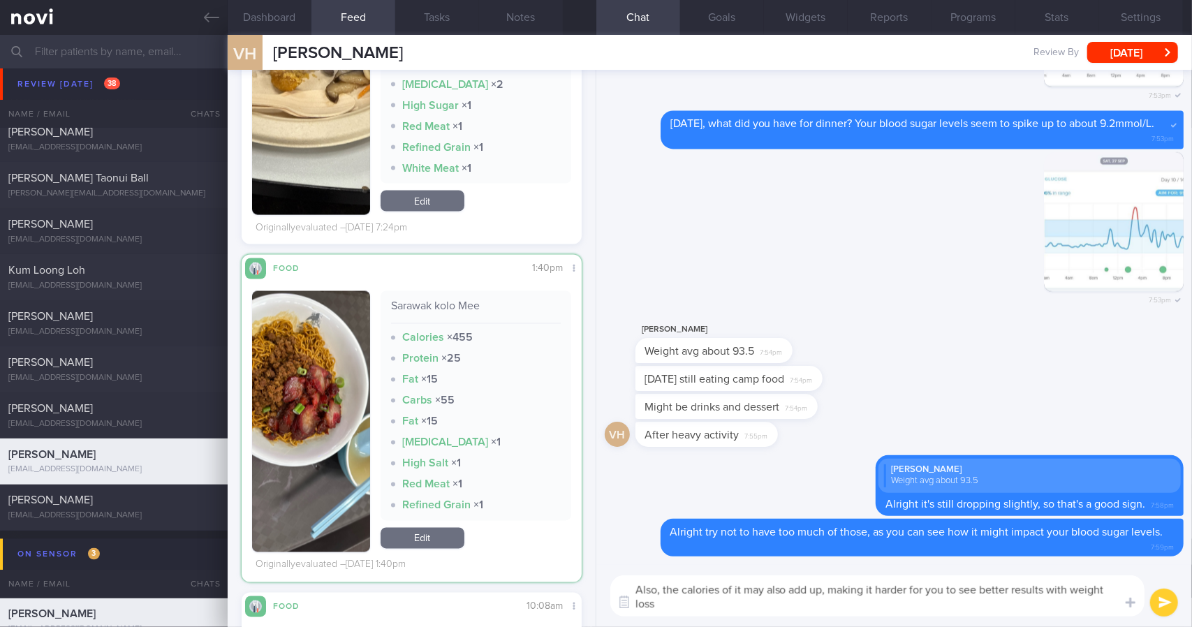
type textarea "Also, the calories of it may also add up, making it harder for you to see bette…"
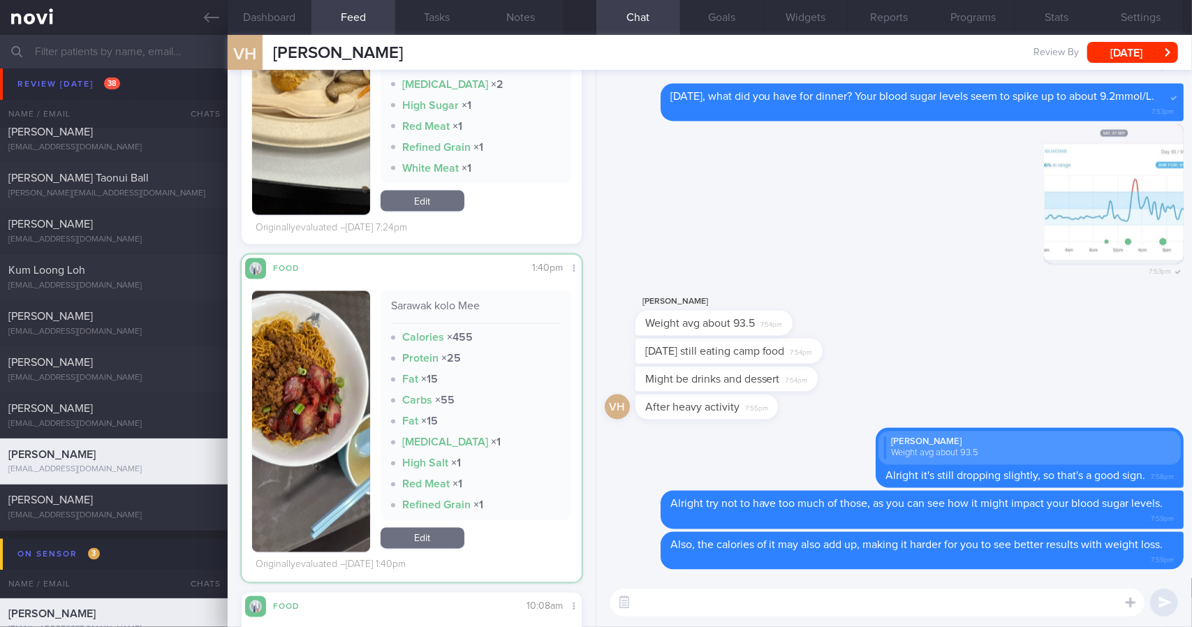
click at [675, 610] on textarea at bounding box center [877, 603] width 534 height 28
paste textarea "[DATE] at lunch, the Sarawak Kolo Mee doesn't seem to fare too well with your b…"
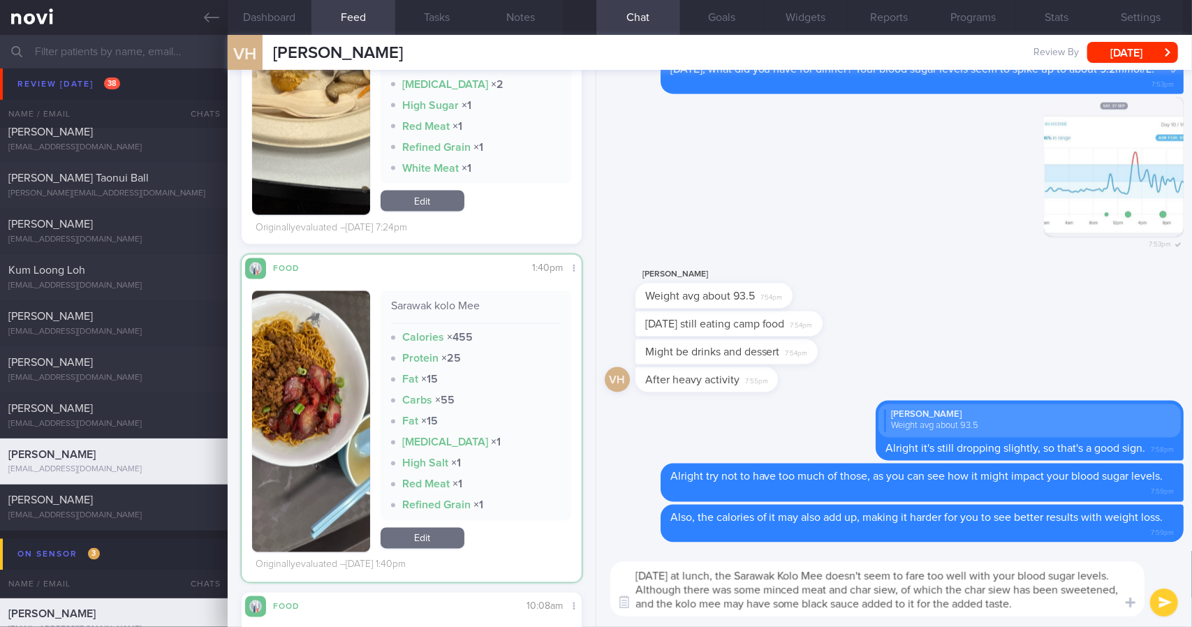
scroll to position [205, 317]
type textarea "[DATE] at lunch, the Sarawak Kolo Mee doesn't seem to fare too well with your b…"
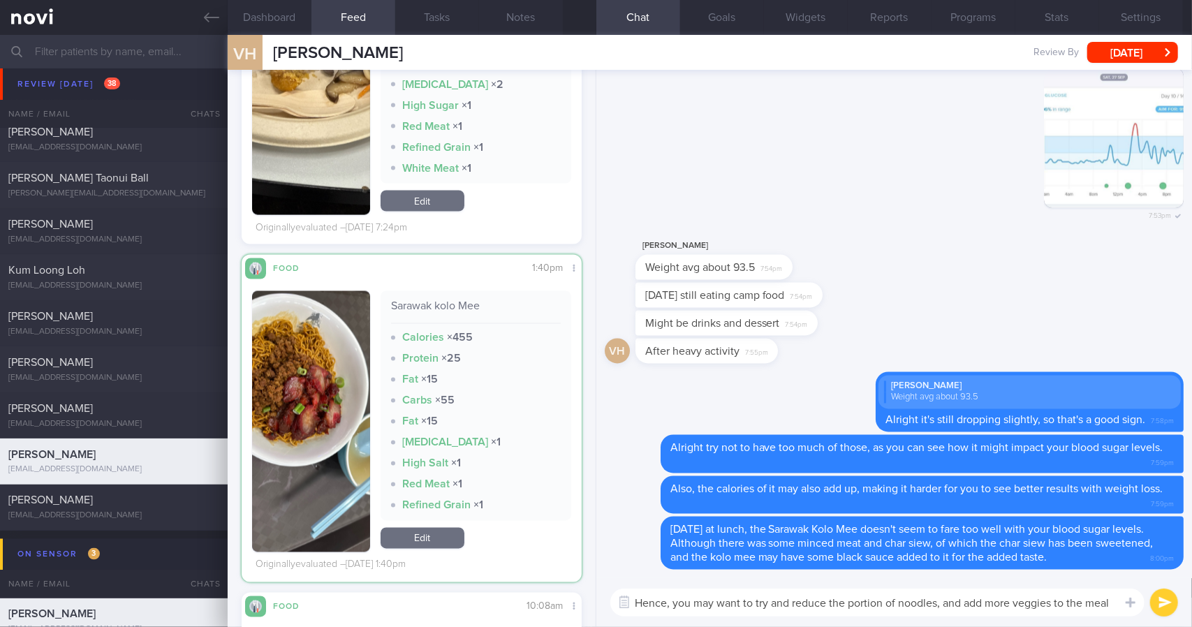
type textarea "Hence, you may want to try and reduce the portion of noodles, and add more vegg…"
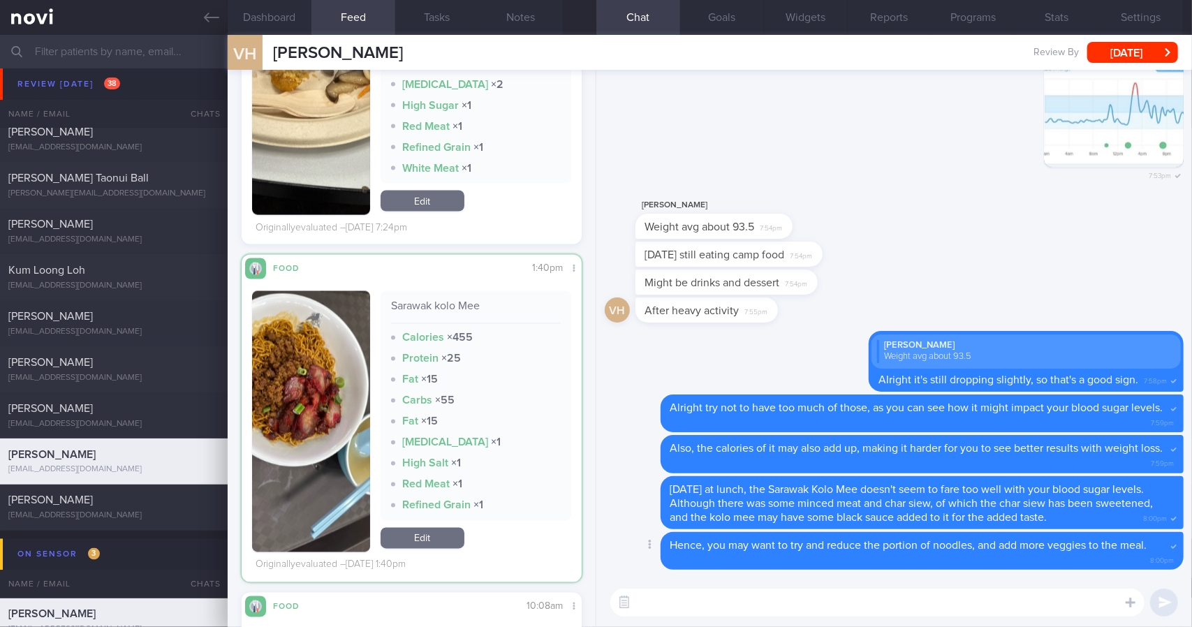
click at [758, 554] on div "Hence, you may want to try and reduce the portion of noodles, and add more vegg…" at bounding box center [922, 551] width 523 height 38
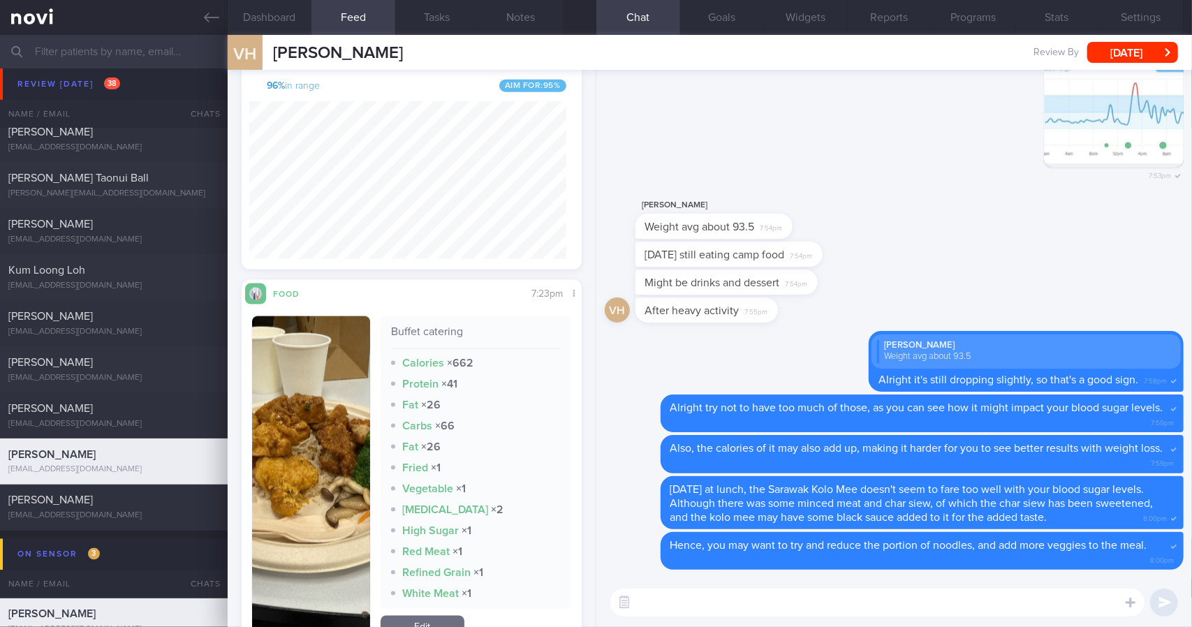
scroll to position [1106, 0]
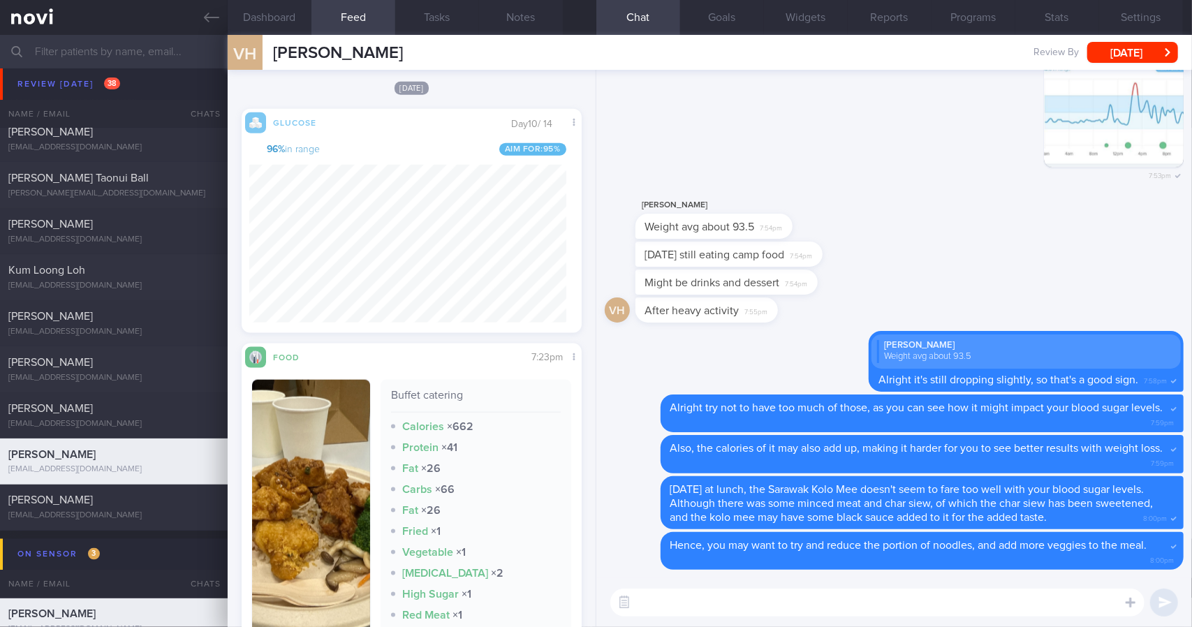
click at [359, 448] on img "button" at bounding box center [311, 542] width 118 height 324
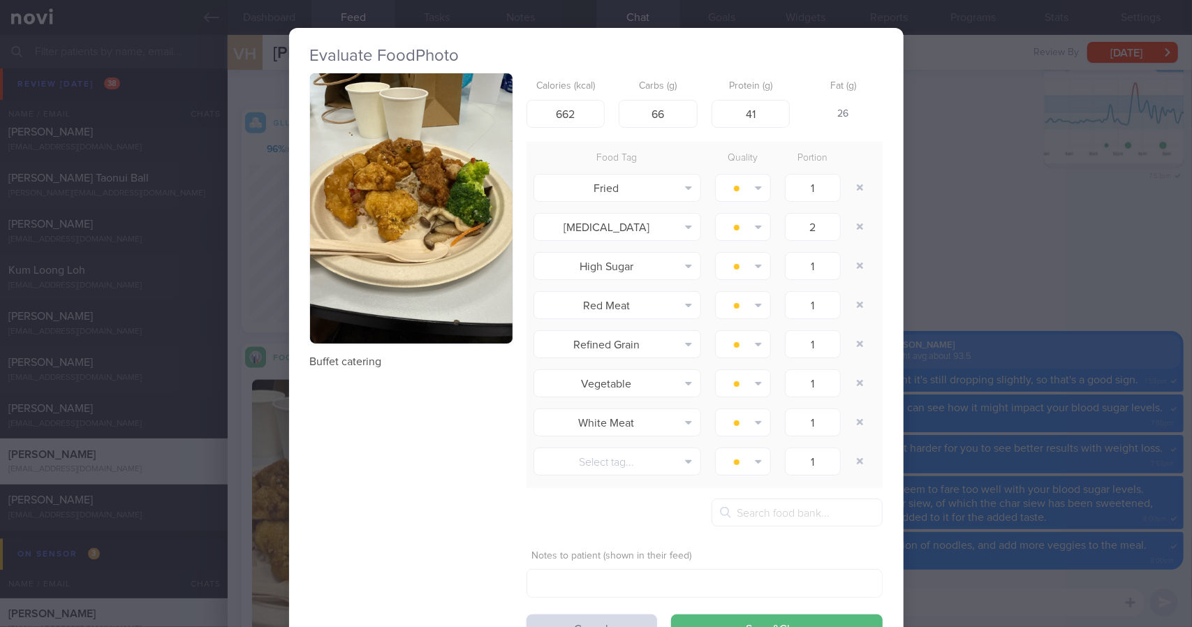
click at [441, 209] on button "button" at bounding box center [411, 208] width 203 height 270
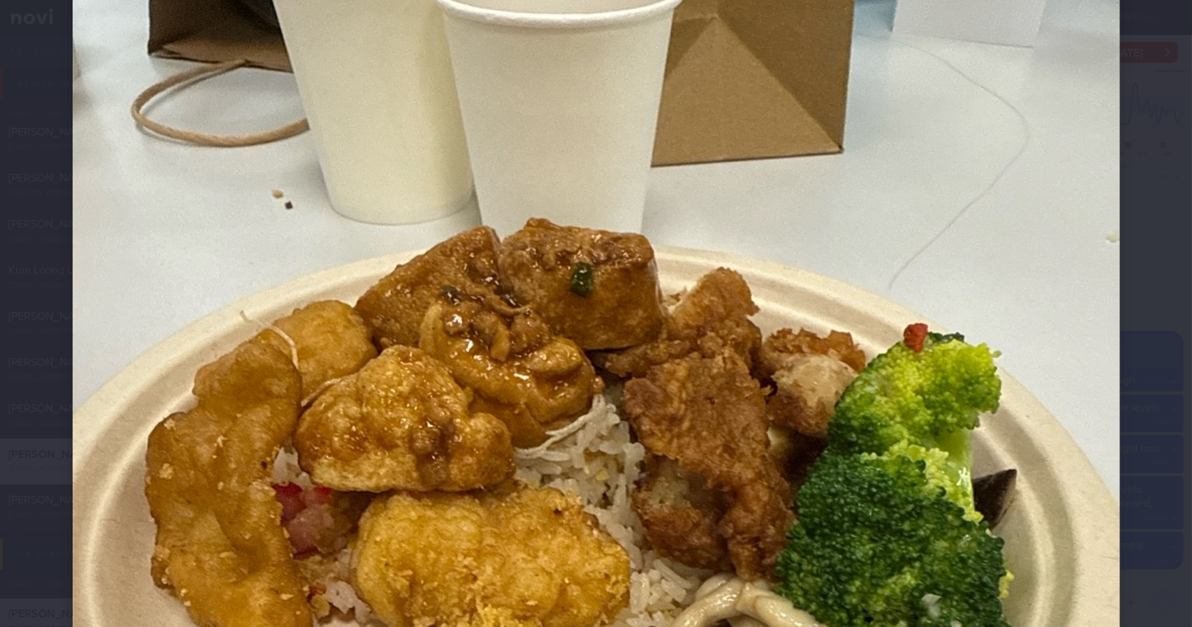
scroll to position [349, 0]
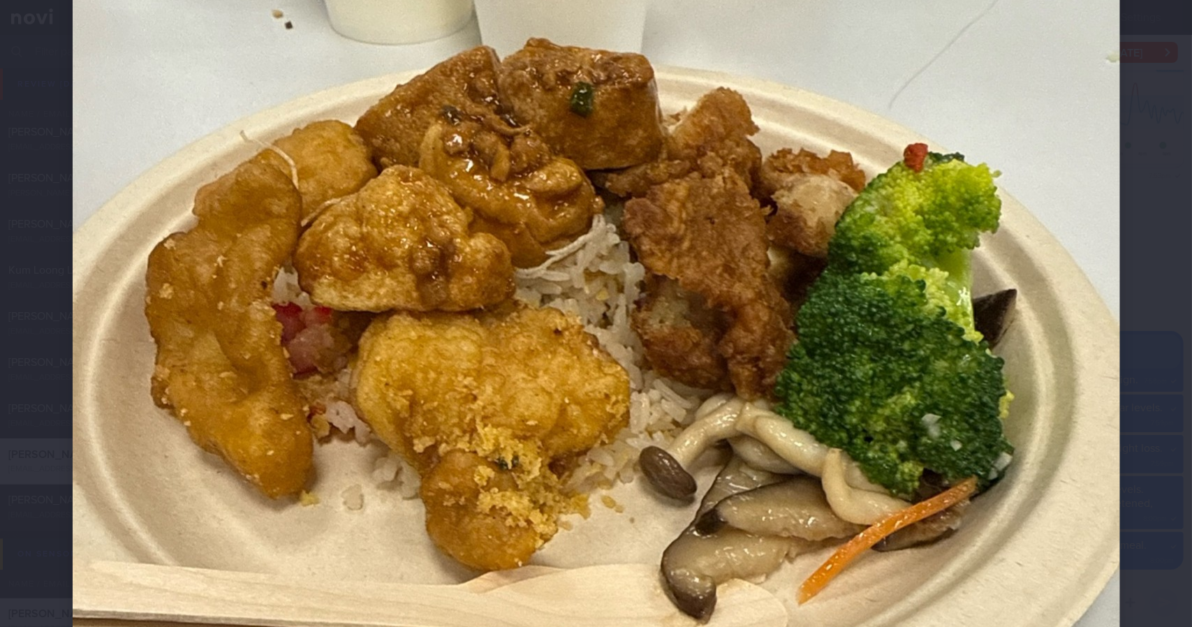
click at [1126, 241] on div at bounding box center [596, 405] width 1159 height 1509
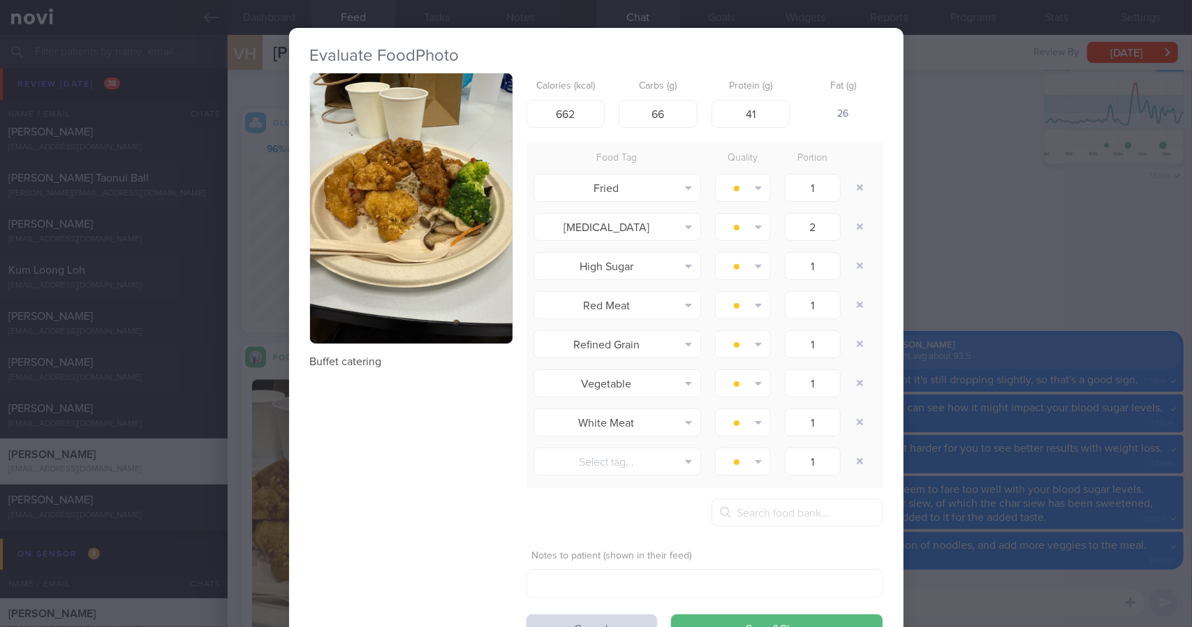
click at [1081, 237] on div "Evaluate Food Photo Buffet catering Calories (kcal) 662 Carbs (g) 66 Protein (g…" at bounding box center [596, 313] width 1192 height 627
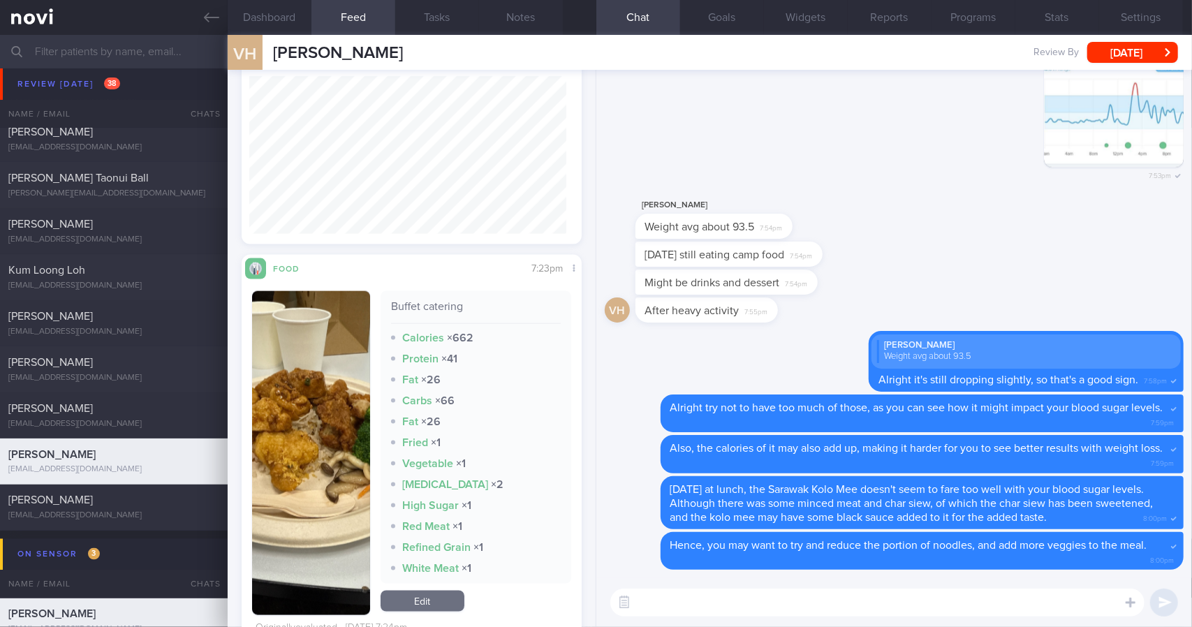
scroll to position [1245, 0]
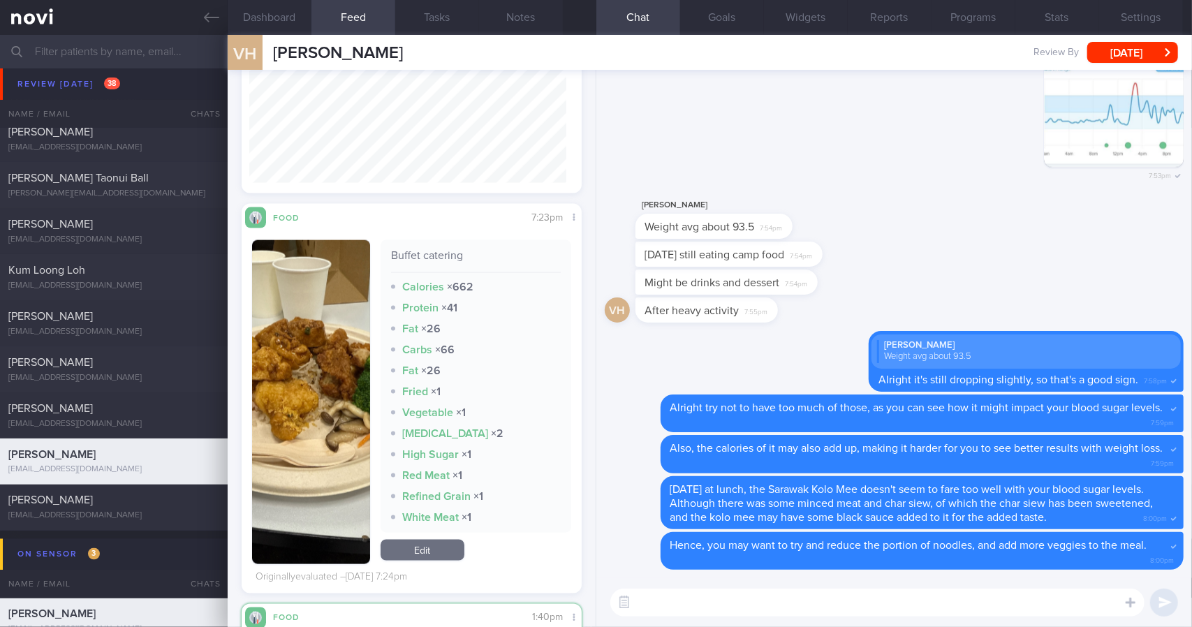
click at [744, 600] on textarea at bounding box center [877, 603] width 534 height 28
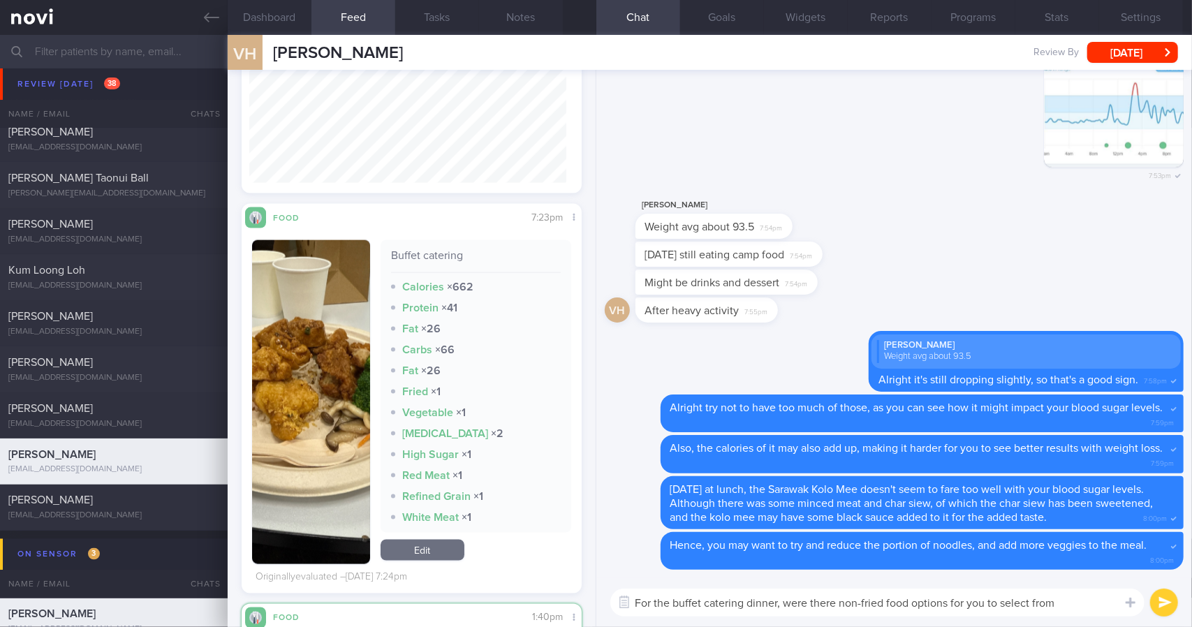
type textarea "For the buffet catering dinner, were there non-fried food options for you to se…"
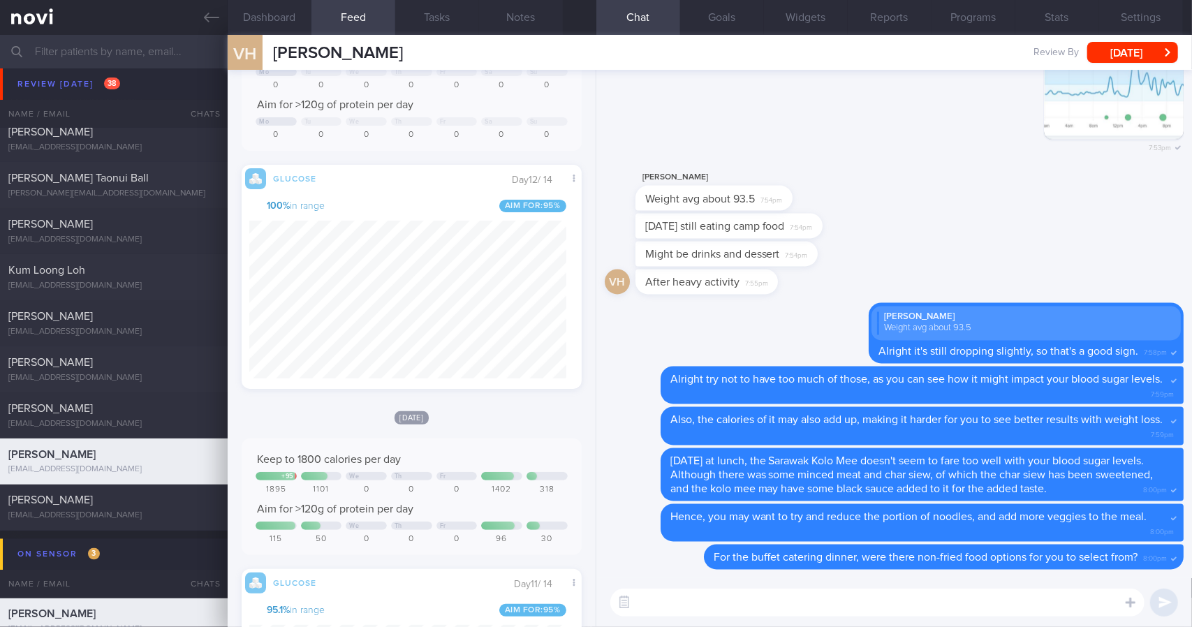
scroll to position [406, 0]
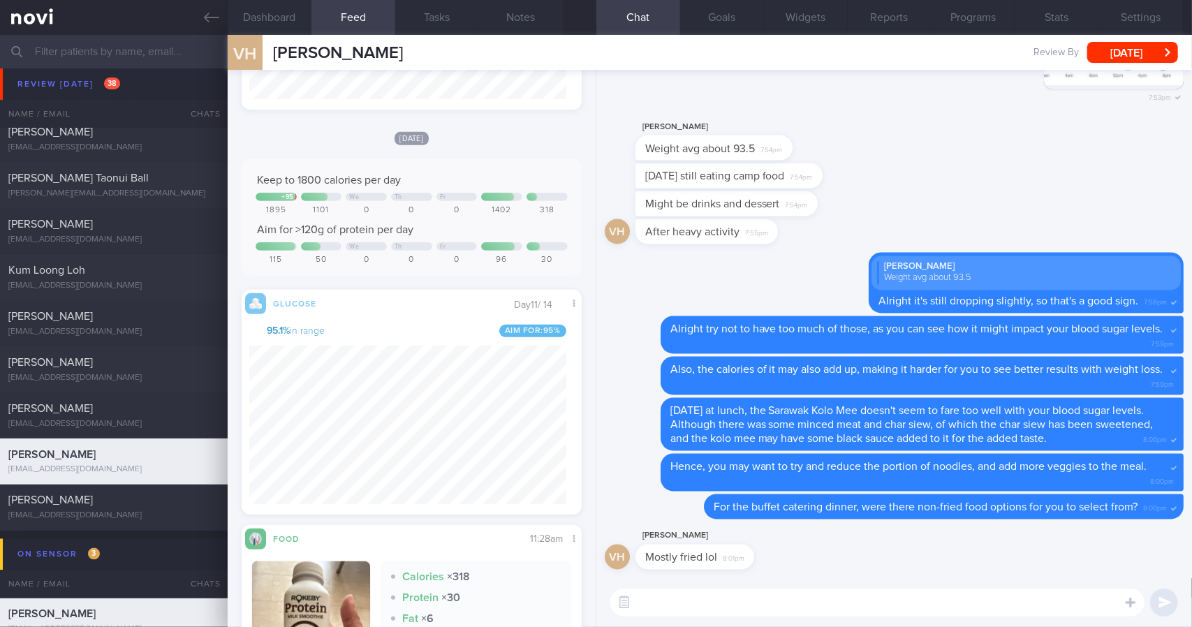
click at [793, 530] on div "[PERSON_NAME]" at bounding box center [716, 536] width 161 height 17
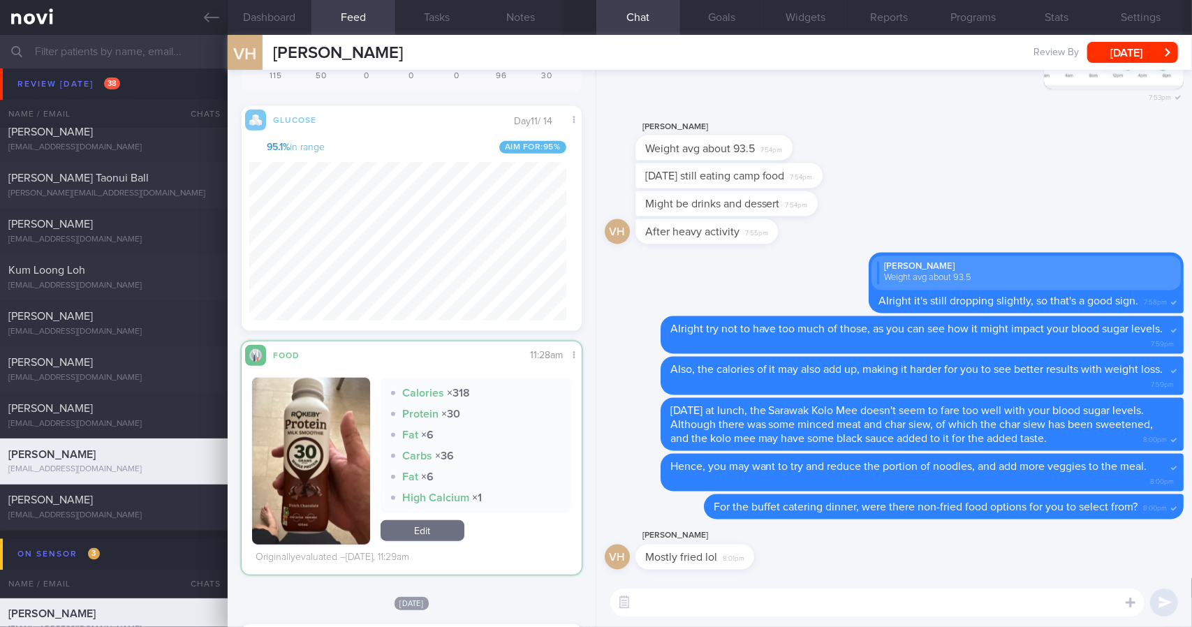
scroll to position [559, 0]
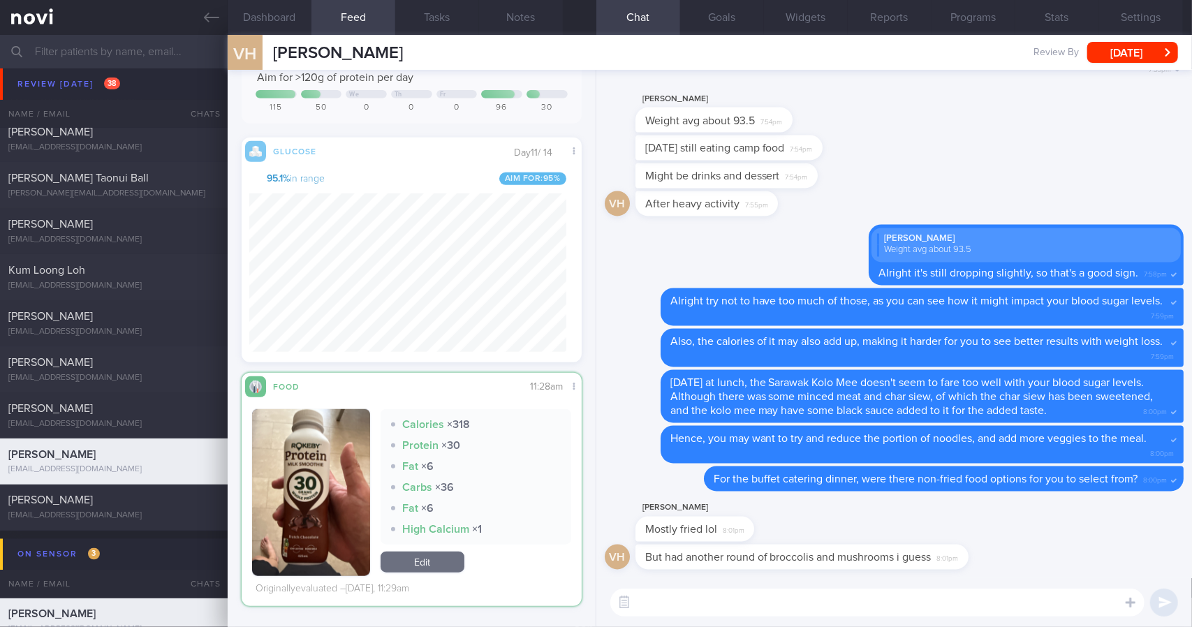
click at [839, 597] on textarea at bounding box center [877, 603] width 534 height 28
drag, startPoint x: 751, startPoint y: 530, endPoint x: 1010, endPoint y: 512, distance: 259.0
click at [1008, 513] on div "[PERSON_NAME] Mostly fried lol 8:01pm" at bounding box center [894, 522] width 579 height 45
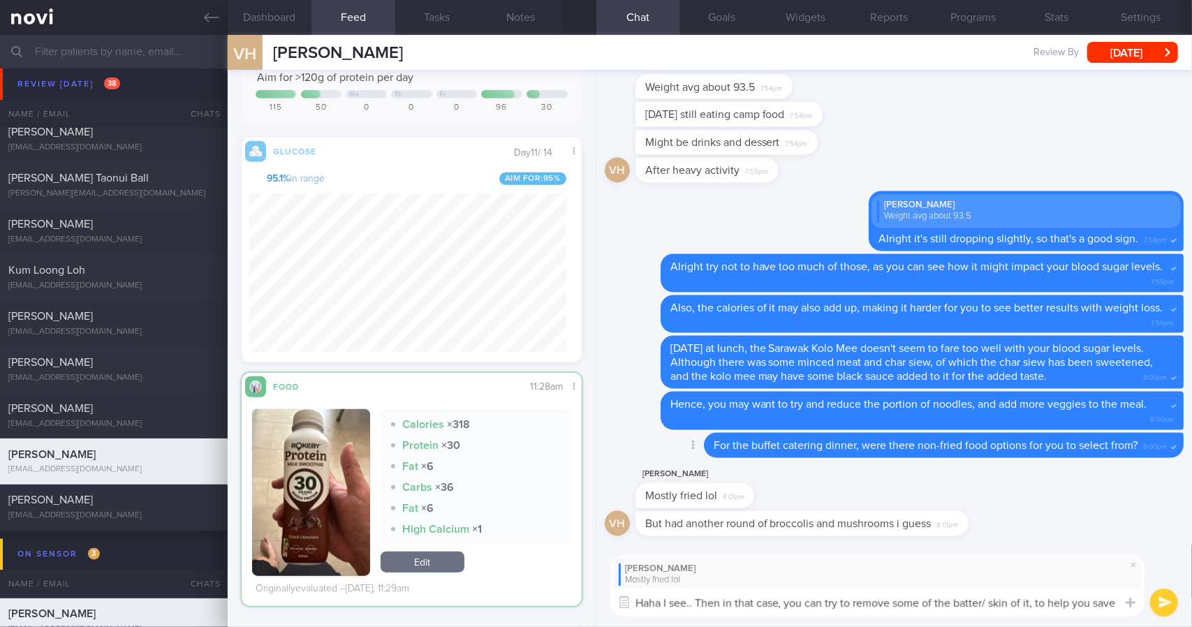
scroll to position [0, 0]
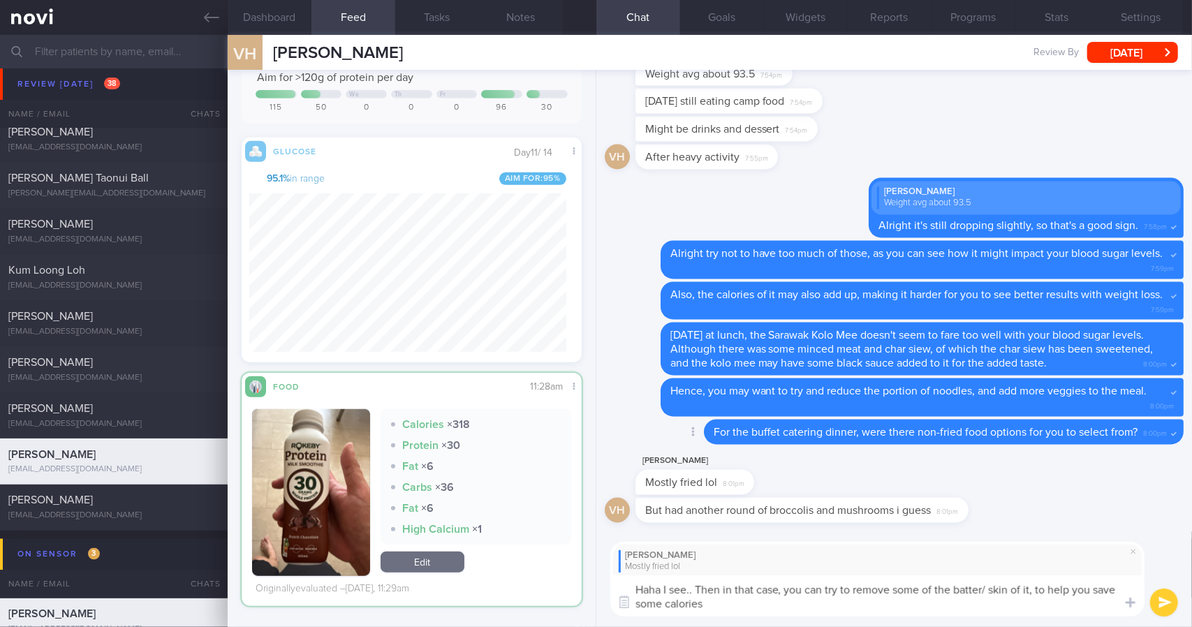
type textarea "Haha I see.. Then in that case, you can try to remove some of the batter/ skin …"
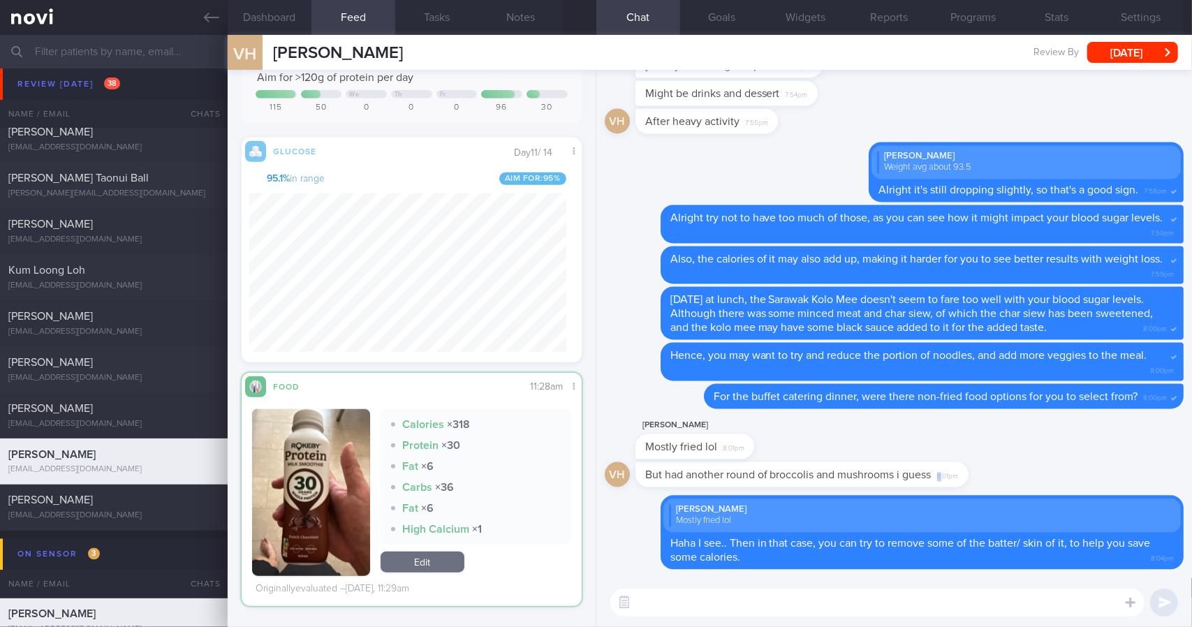
drag, startPoint x: 942, startPoint y: 474, endPoint x: 1078, endPoint y: 479, distance: 136.3
click at [1078, 479] on div "vh But had another round of broccolis and mushrooms i guess 8:01pm" at bounding box center [894, 479] width 579 height 34
click at [968, 478] on div "But had another round of broccolis and mushrooms i guess 8:01pm" at bounding box center [802, 474] width 333 height 25
drag, startPoint x: 967, startPoint y: 478, endPoint x: 1117, endPoint y: 475, distance: 150.2
click at [1117, 475] on div "vh But had another round of broccolis and mushrooms i guess 8:01pm" at bounding box center [894, 479] width 579 height 34
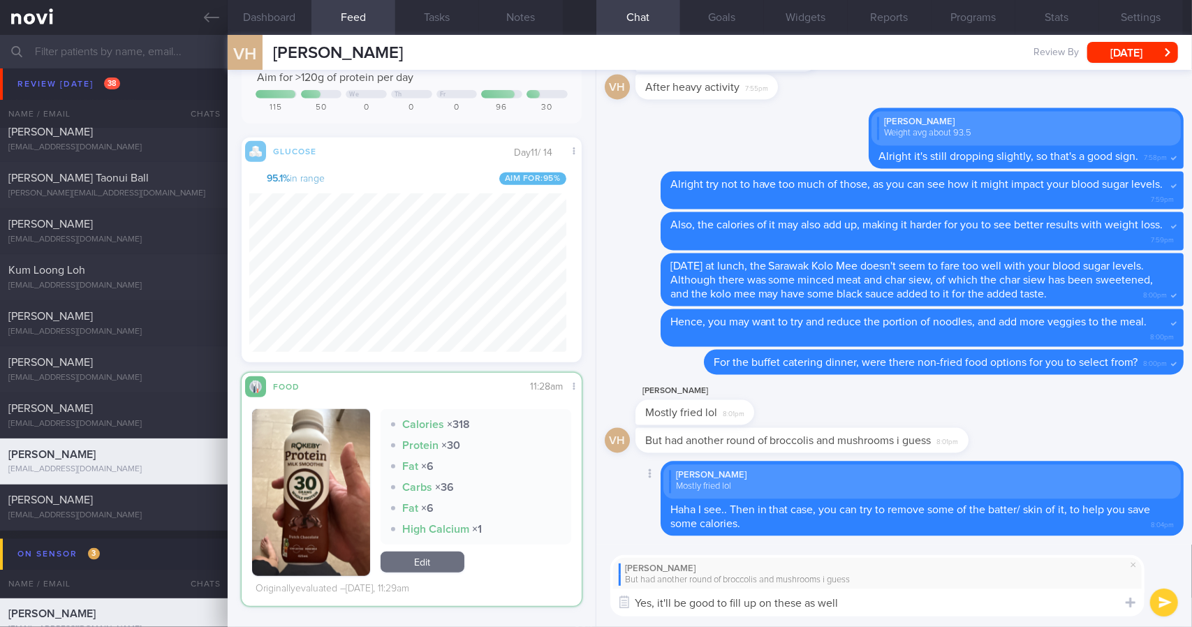
type textarea "Yes, it'll be good to fill up on these as well."
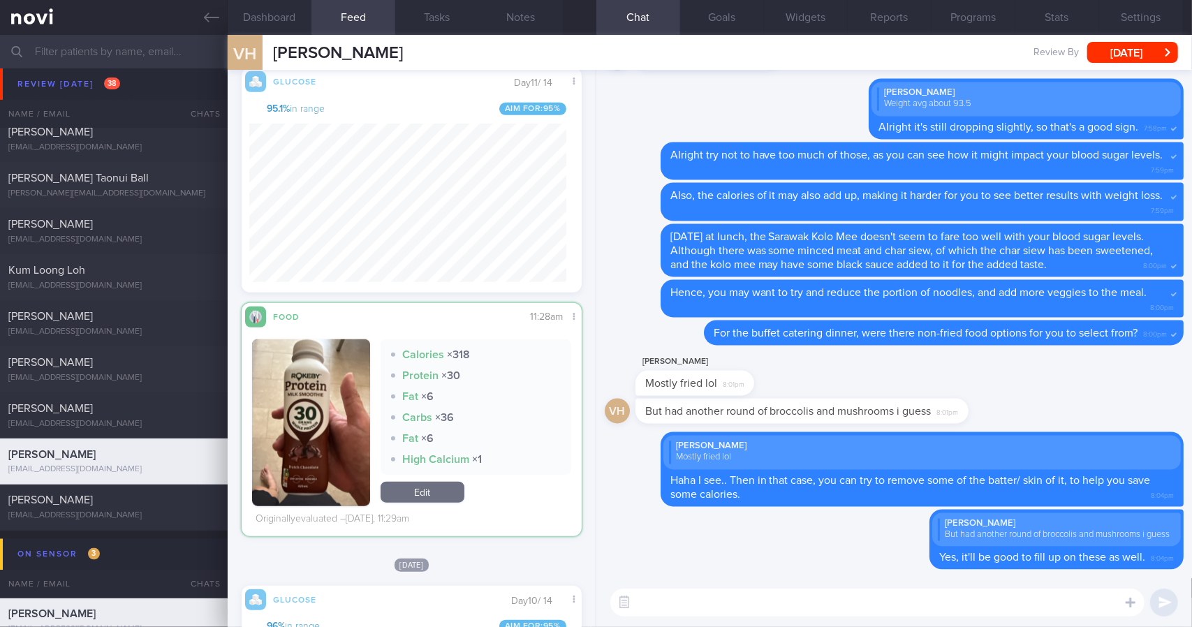
scroll to position [489, 0]
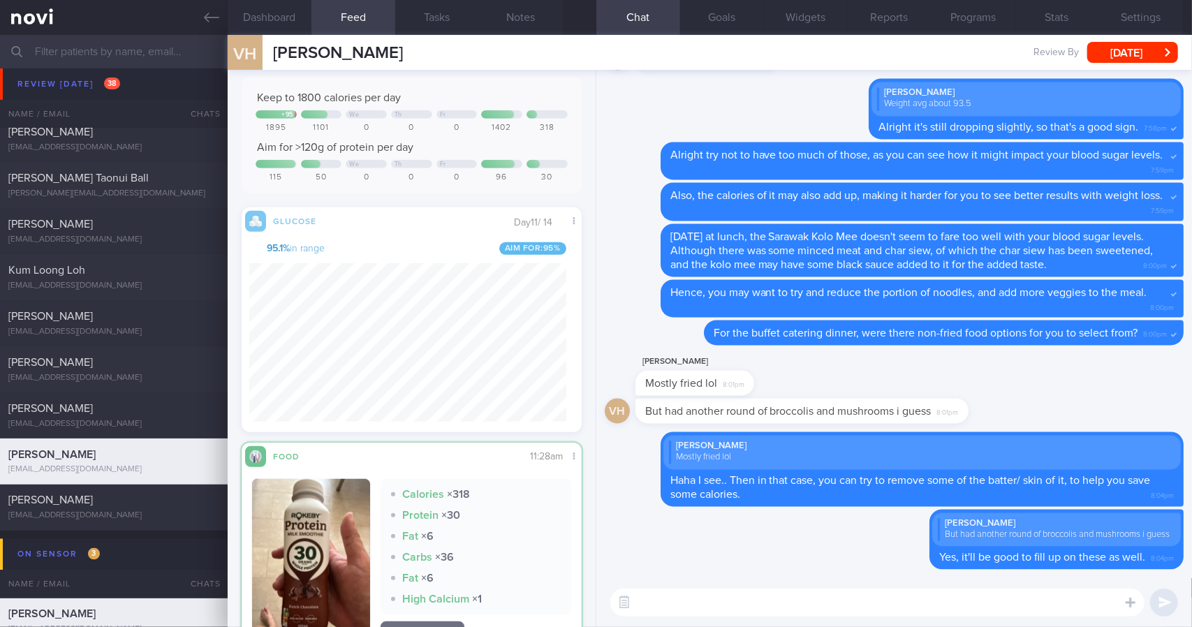
click at [830, 603] on textarea at bounding box center [877, 603] width 534 height 28
click at [1122, 568] on label at bounding box center [1112, 561] width 28 height 28
click at [0, 0] on input "file" at bounding box center [0, 0] width 0 height 0
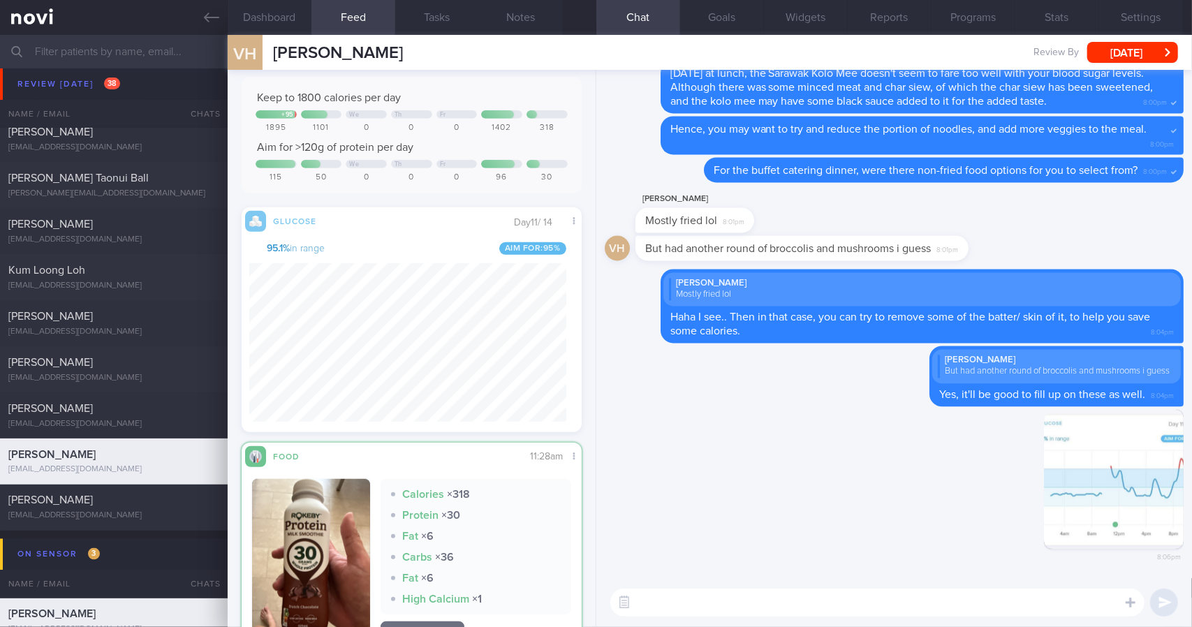
click at [716, 604] on textarea at bounding box center [877, 603] width 534 height 28
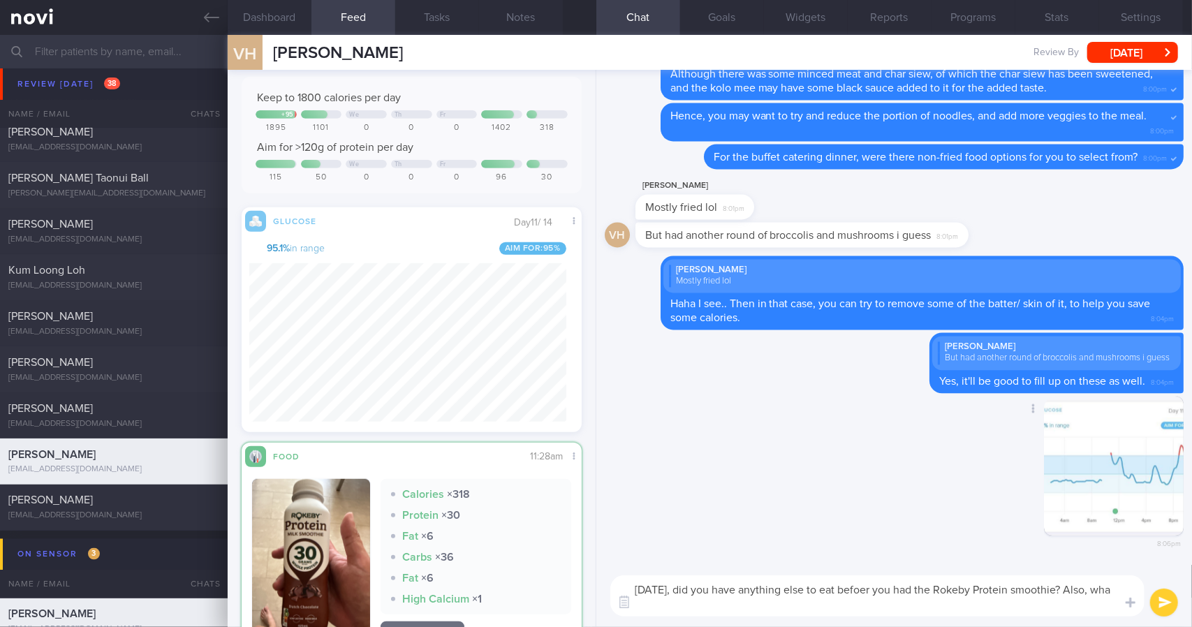
scroll to position [0, 0]
type textarea "[DATE], did you have anything else to eat befoer you had the Rokeby Protein smo…"
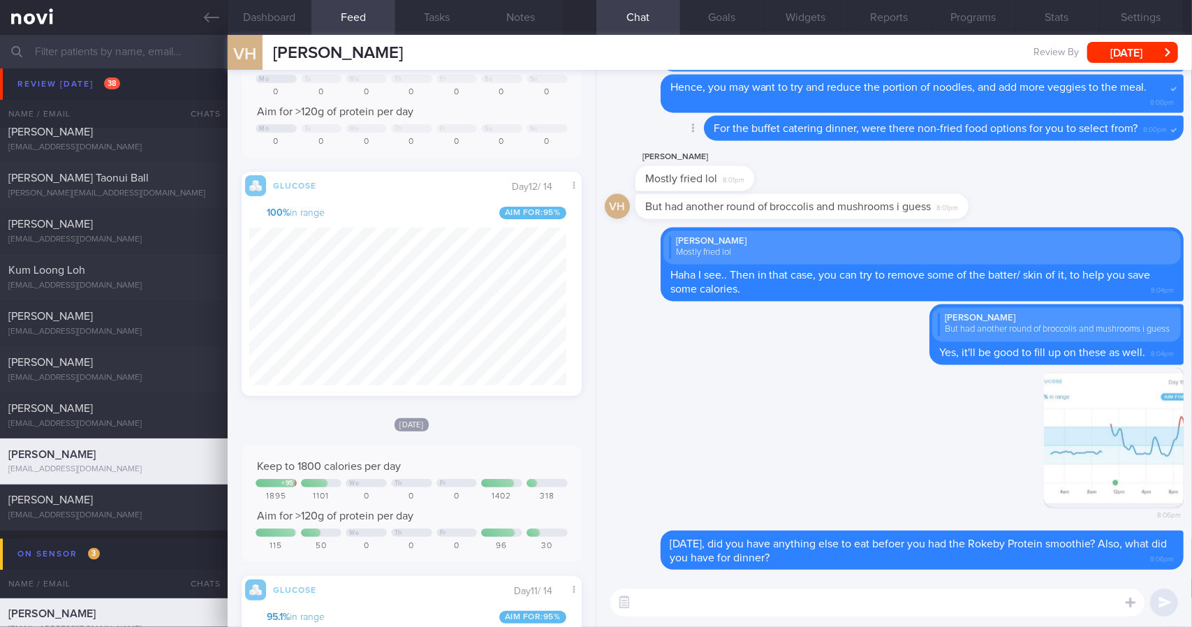
scroll to position [70, 0]
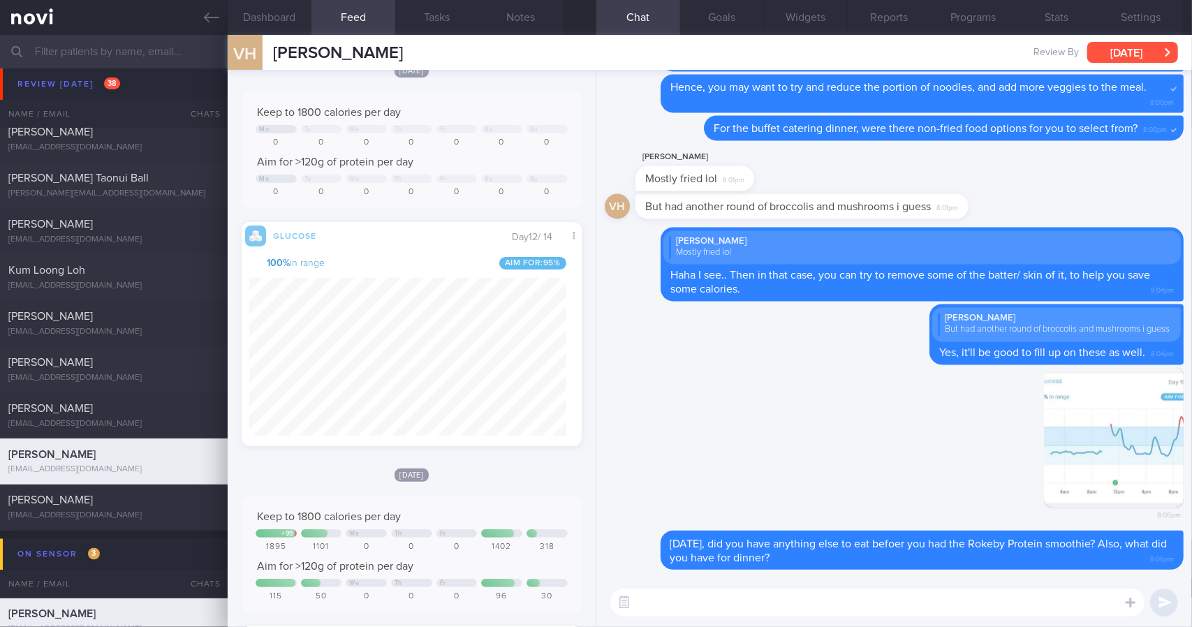
click at [1133, 59] on button "[DATE]" at bounding box center [1132, 52] width 91 height 21
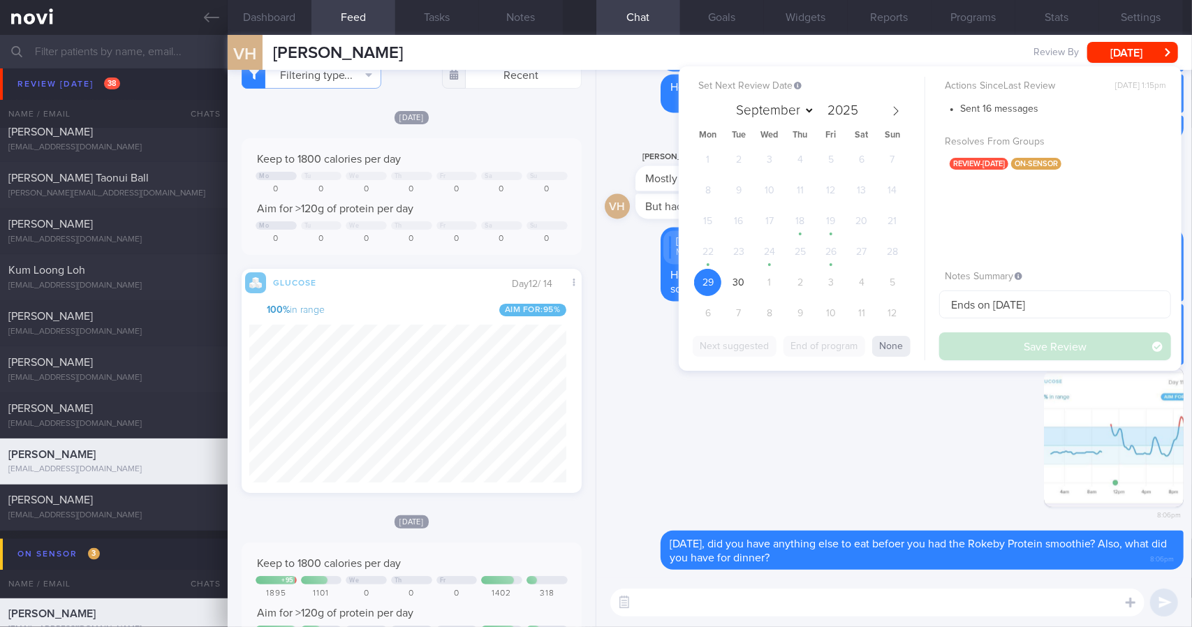
scroll to position [0, 0]
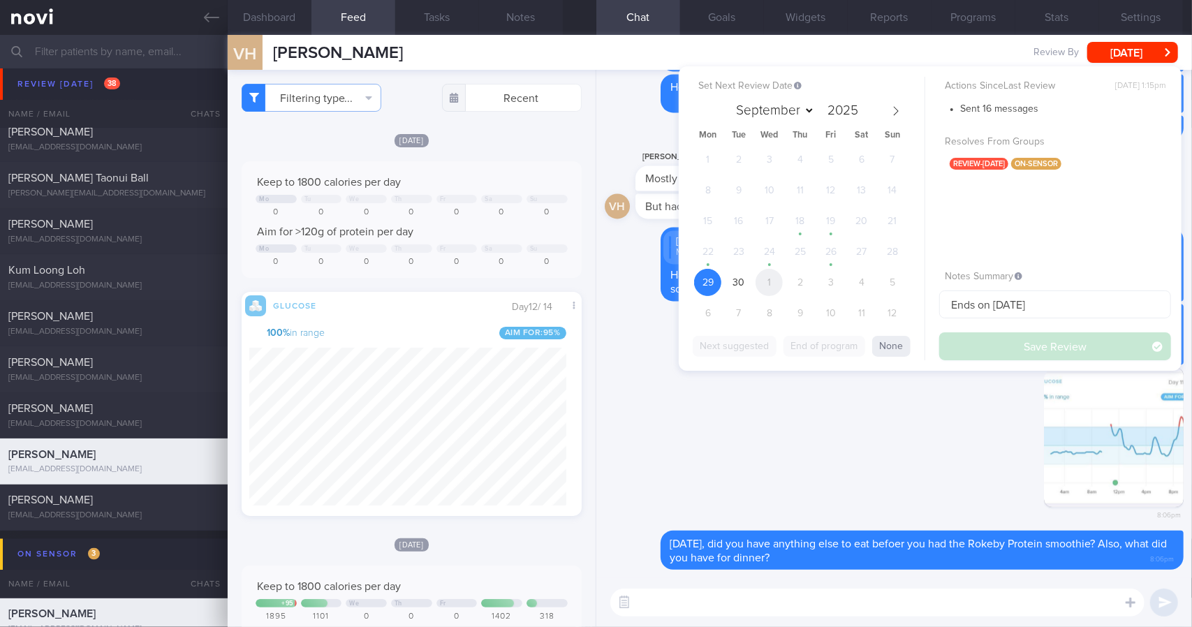
click at [769, 281] on span "1" at bounding box center [769, 282] width 27 height 27
select select "9"
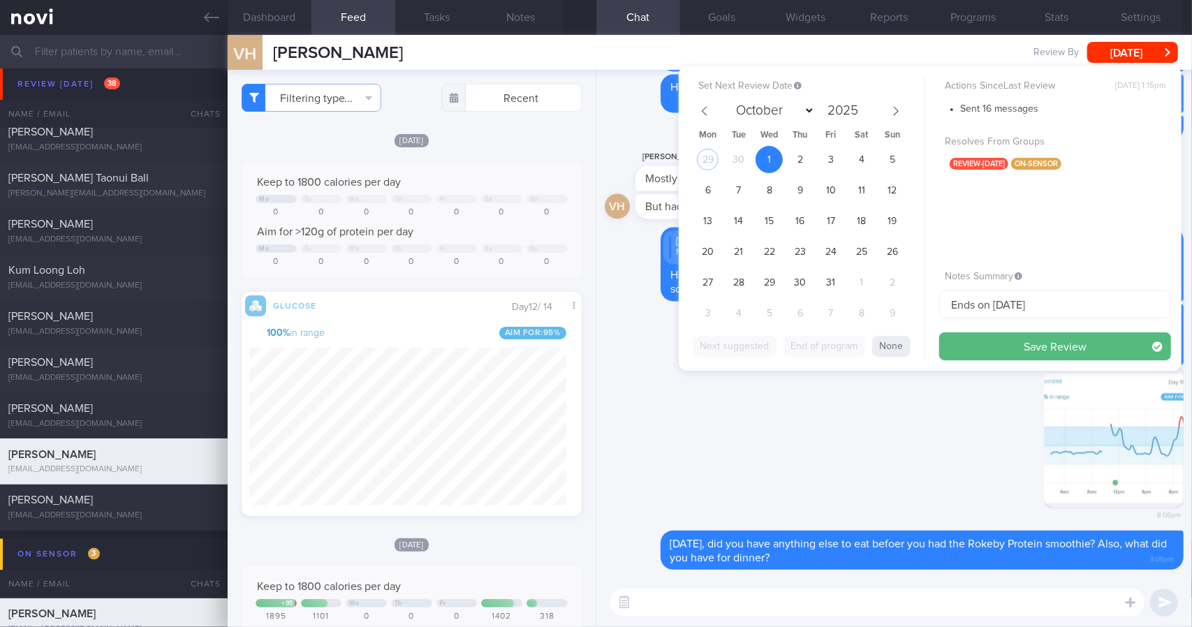
click at [1034, 361] on div "Set Next Review Date [DATE] September October November [DATE] Mon Tue Wed Thu F…" at bounding box center [930, 218] width 503 height 304
click at [1032, 353] on button "Save Review" at bounding box center [1055, 346] width 232 height 28
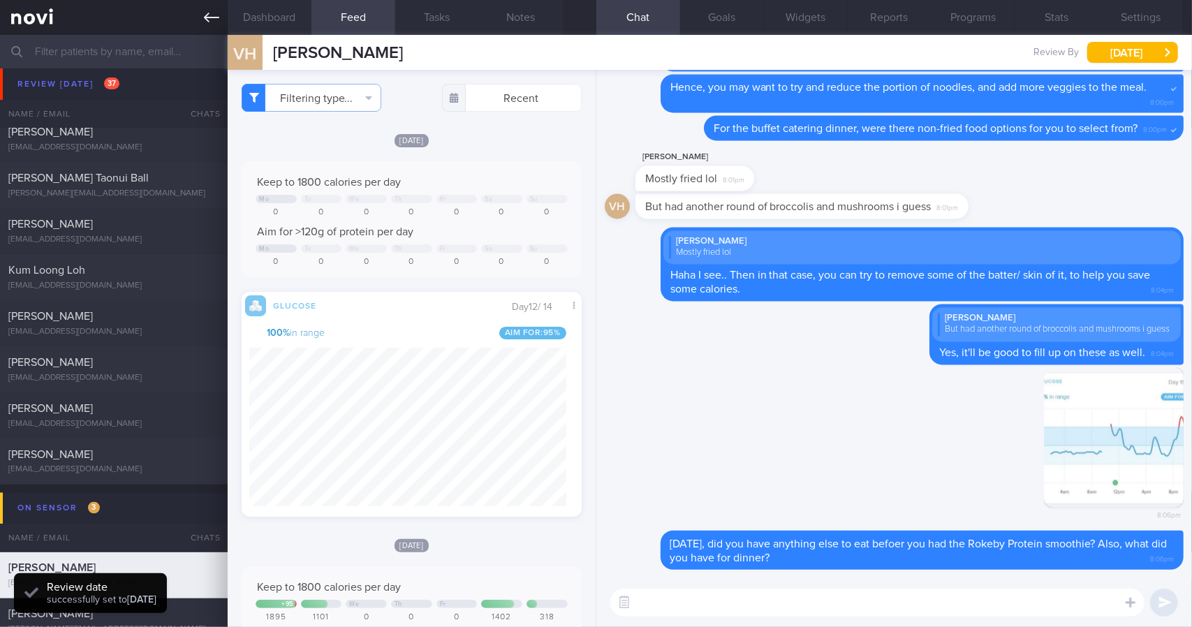
scroll to position [205, 317]
click at [215, 6] on link at bounding box center [114, 17] width 228 height 35
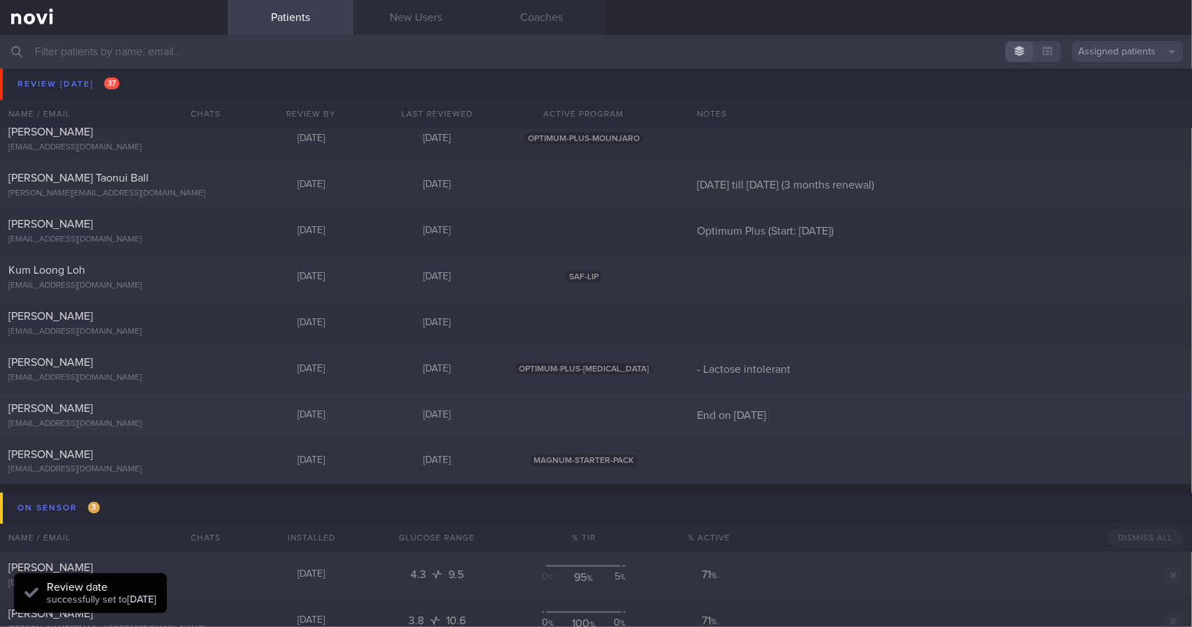
click at [208, 423] on div "[EMAIL_ADDRESS][DOMAIN_NAME]" at bounding box center [113, 424] width 211 height 10
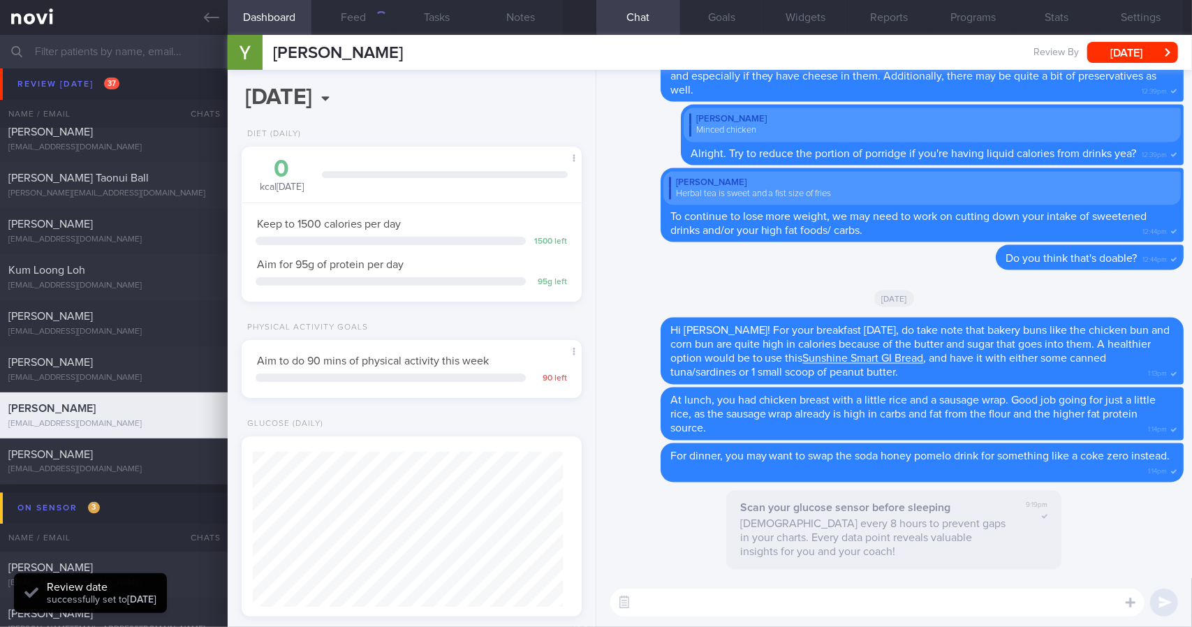
scroll to position [172, 304]
click at [365, 28] on button "Feed" at bounding box center [353, 17] width 84 height 35
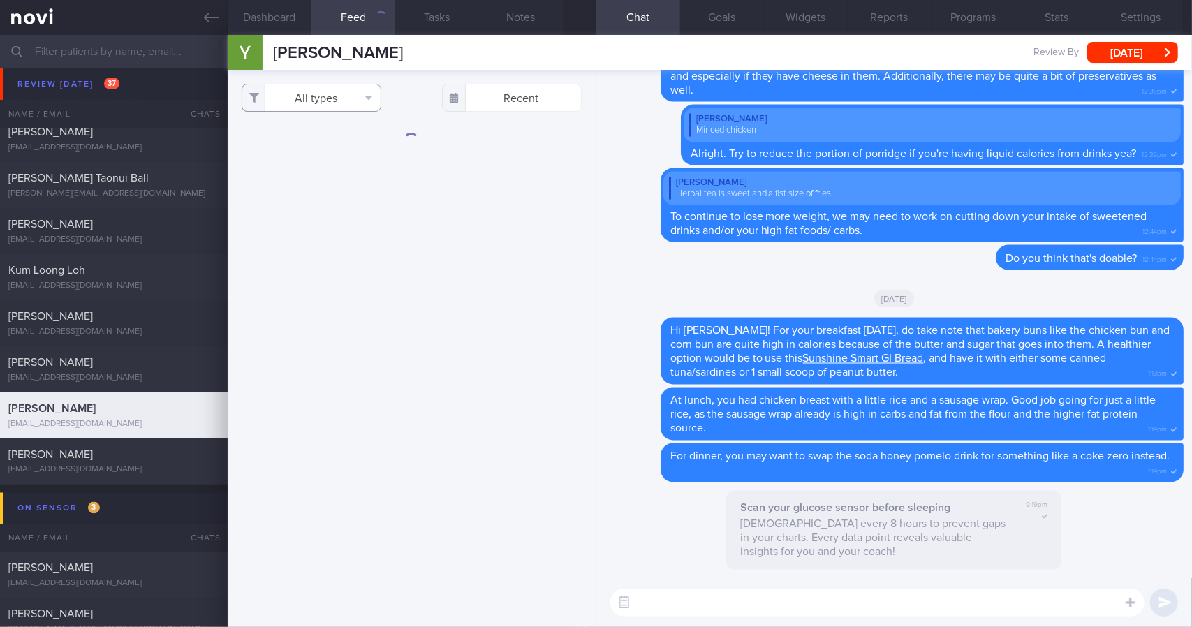
click at [342, 96] on button "All types" at bounding box center [312, 98] width 140 height 28
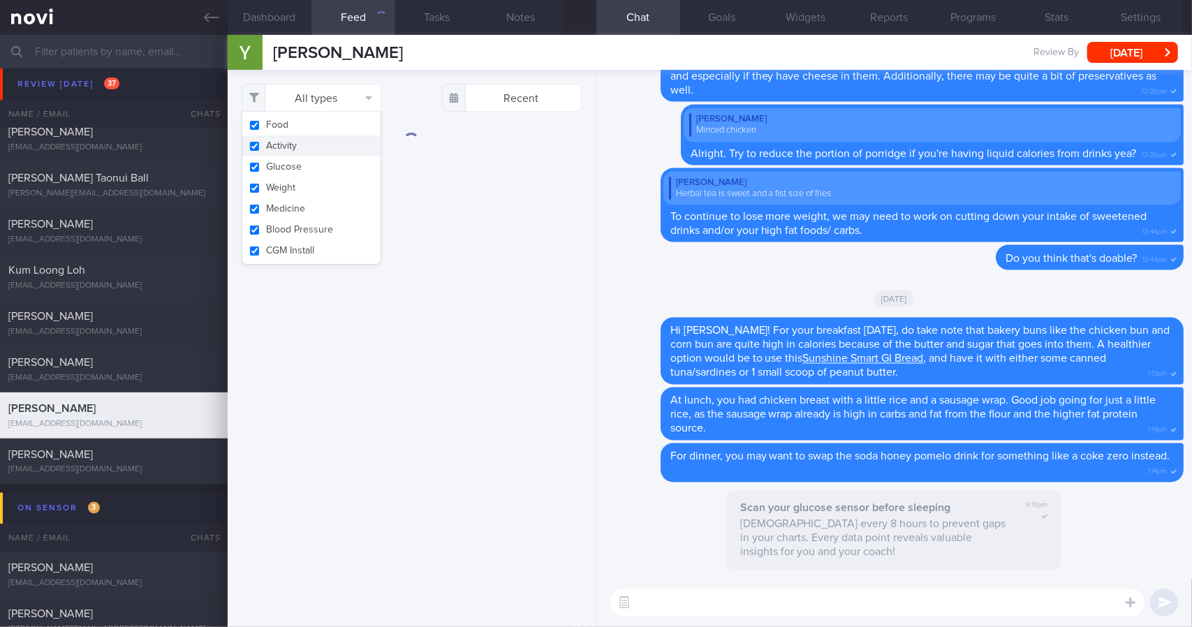
click at [316, 150] on button "Activity" at bounding box center [311, 145] width 138 height 21
checkbox input "false"
click at [323, 193] on button "Weight" at bounding box center [311, 187] width 138 height 21
checkbox input "false"
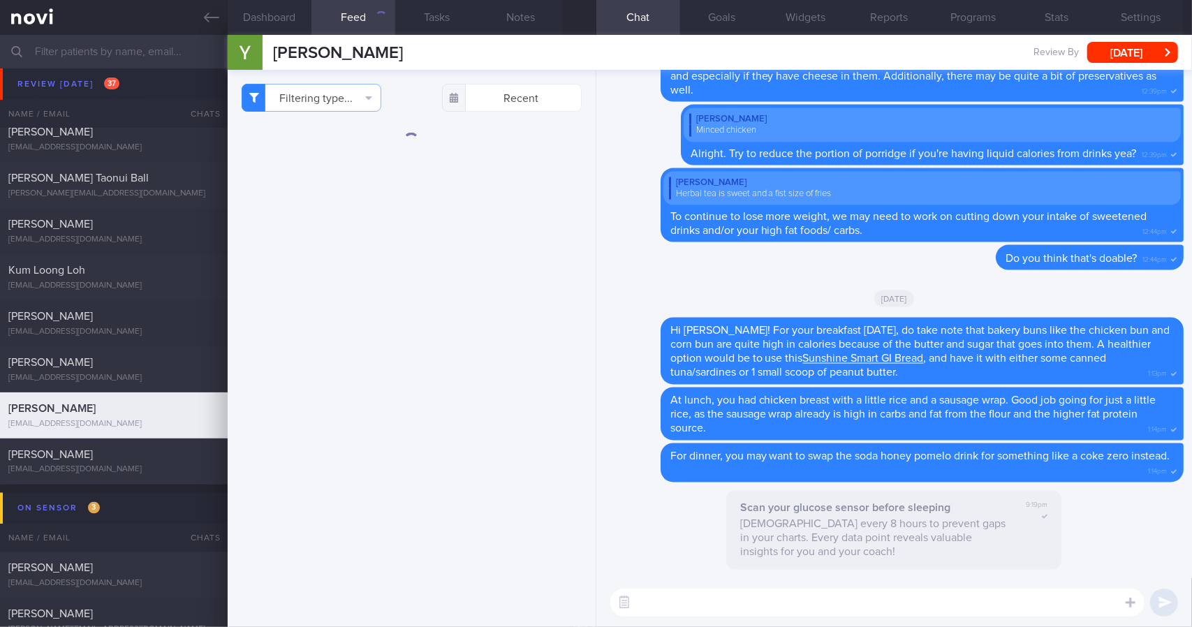
click at [511, 215] on div "Filtering type... Food Activity Glucose Weight Medicine Blood Pressure [MEDICAL…" at bounding box center [412, 348] width 368 height 557
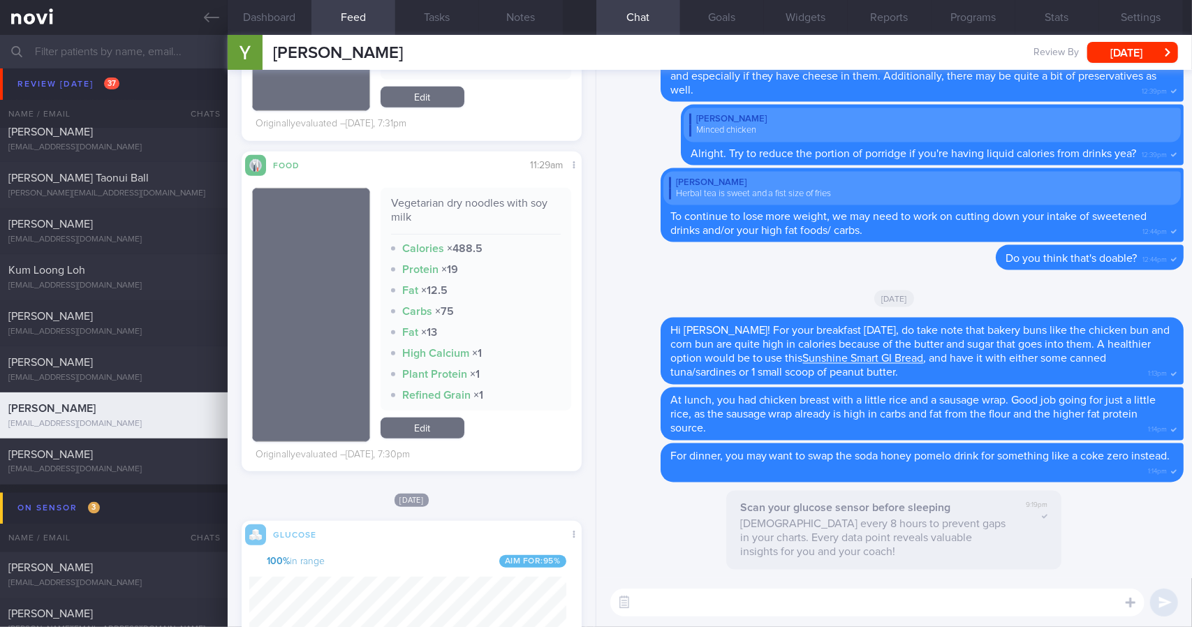
scroll to position [629, 0]
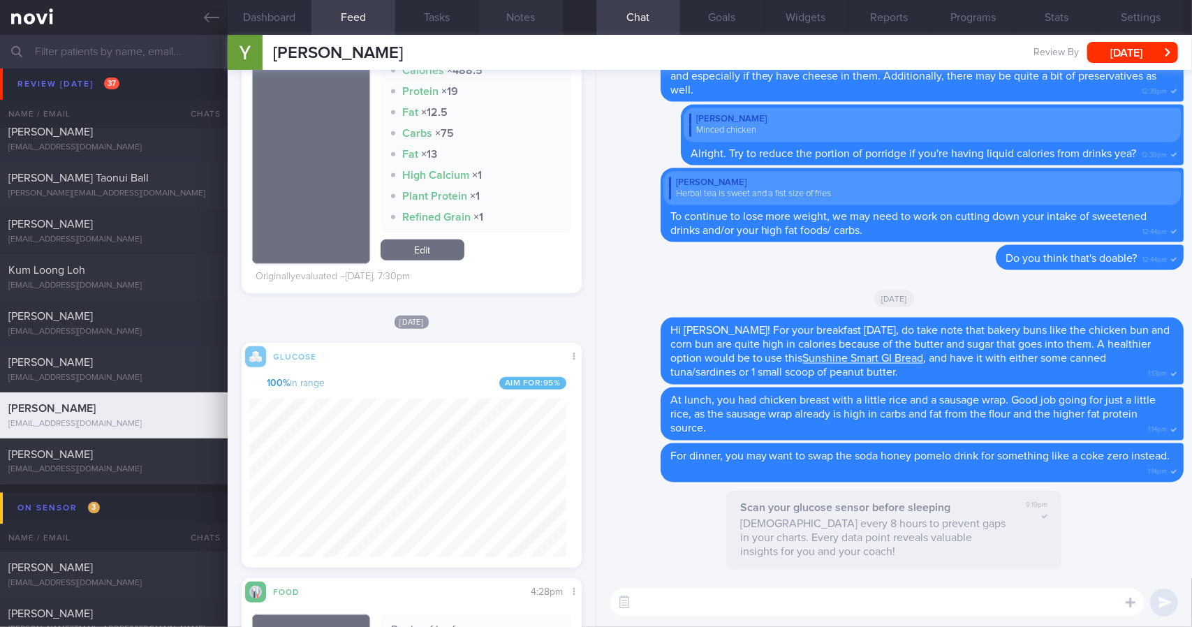
click at [517, 9] on button "Notes" at bounding box center [521, 17] width 84 height 35
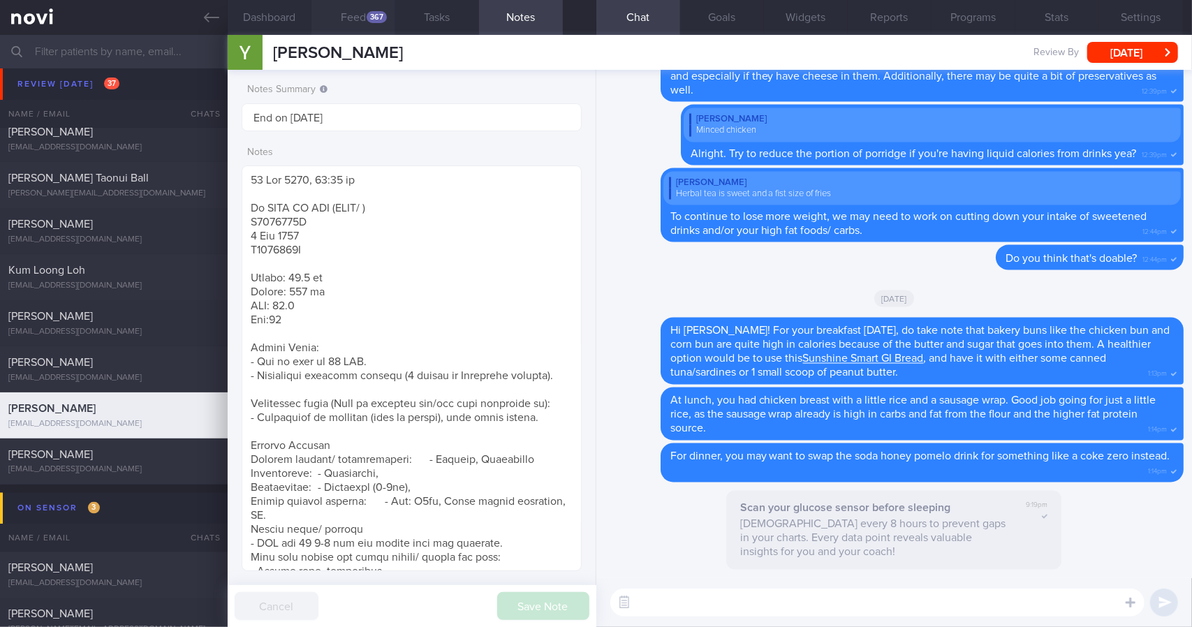
click at [362, 33] on button "Feed 367" at bounding box center [353, 17] width 84 height 35
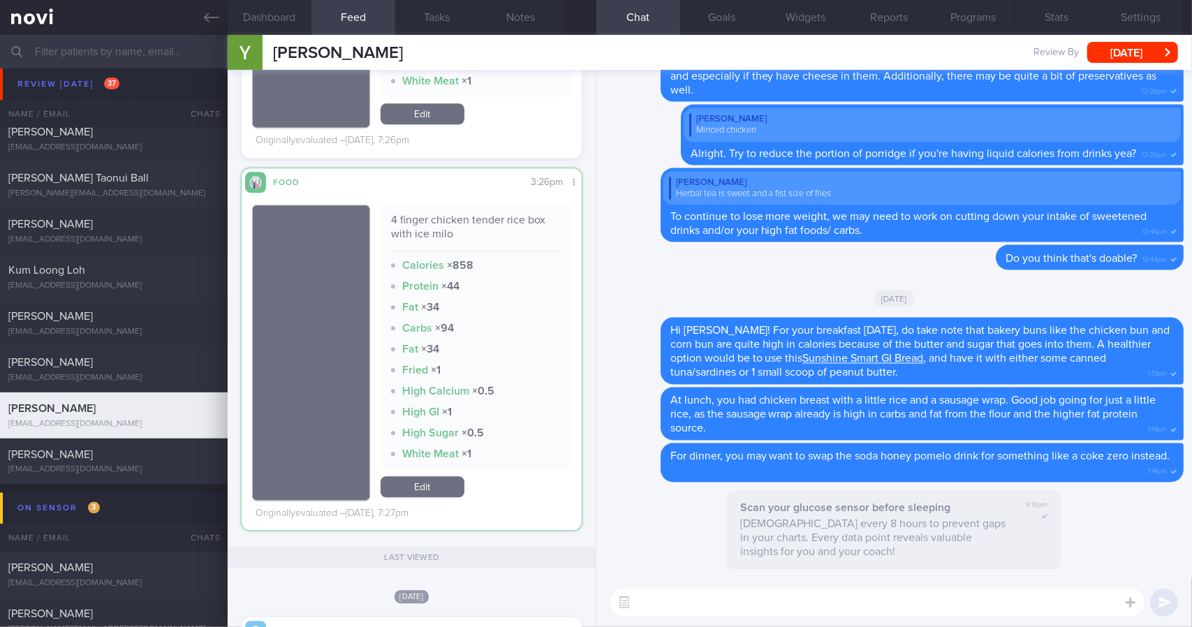
scroll to position [205, 317]
click at [744, 522] on p "[DEMOGRAPHIC_DATA] every 8 hours to prevent gaps in your charts. Every data poi…" at bounding box center [872, 539] width 265 height 42
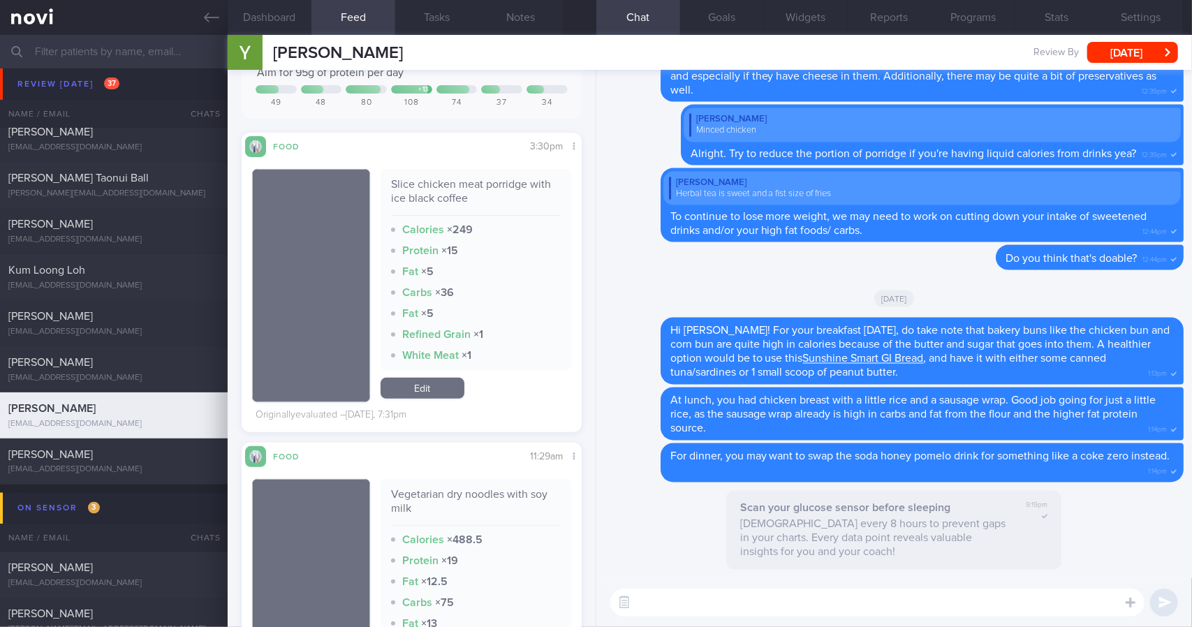
scroll to position [0, 0]
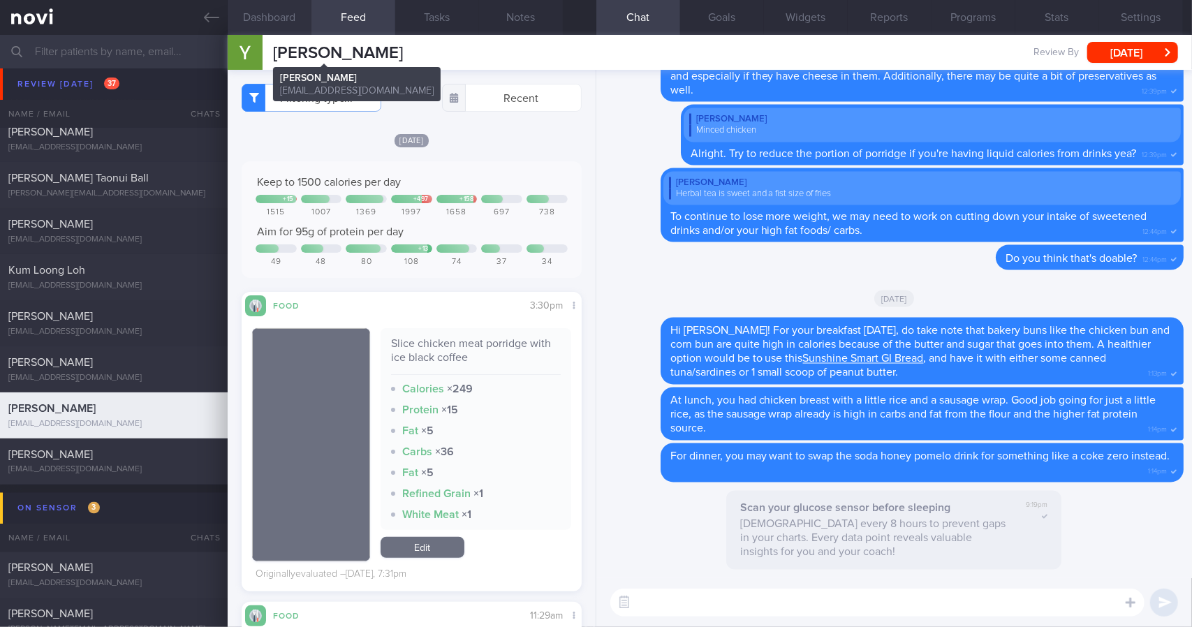
click at [286, 27] on button "Dashboard" at bounding box center [270, 17] width 84 height 35
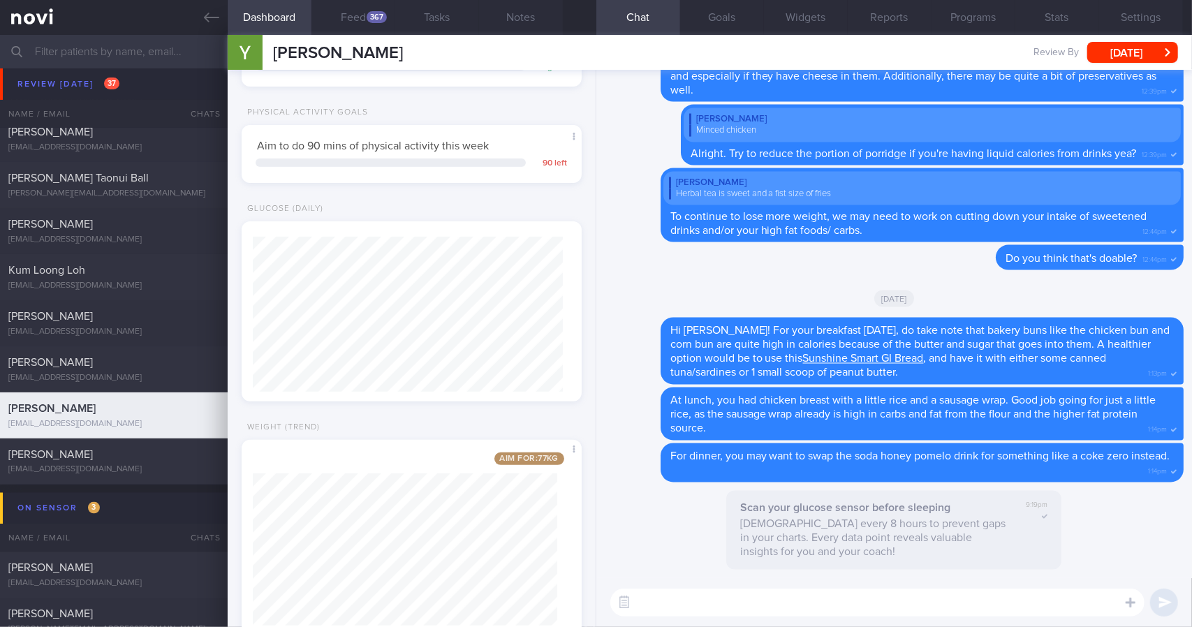
scroll to position [258, 0]
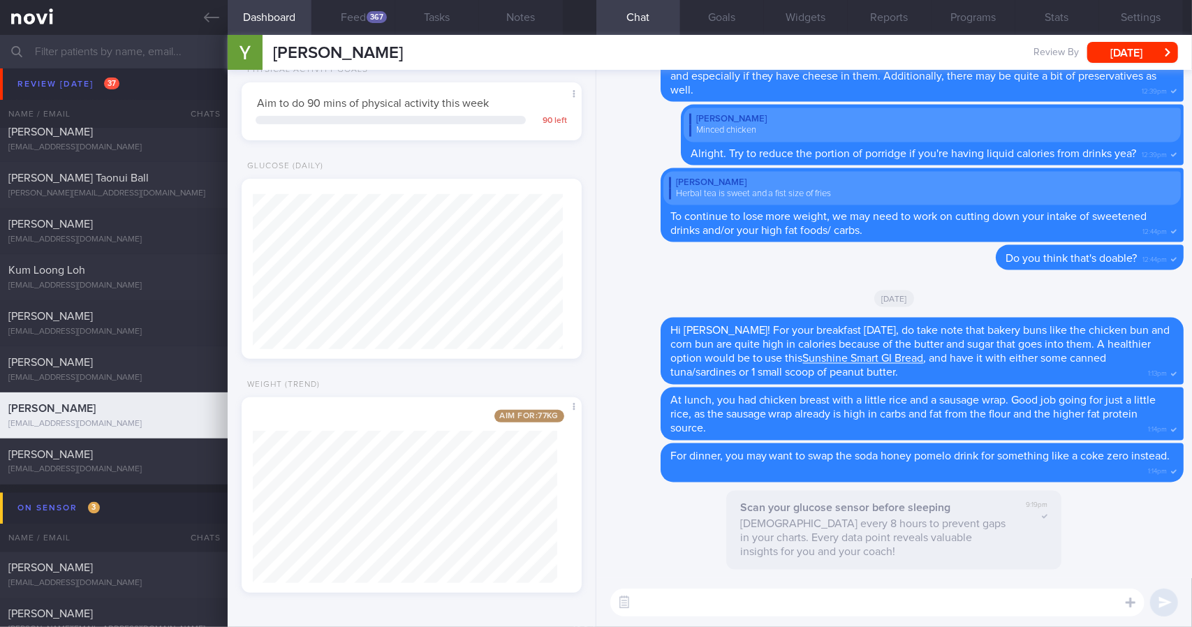
click at [733, 601] on textarea at bounding box center [877, 603] width 534 height 28
